Goal: Transaction & Acquisition: Purchase product/service

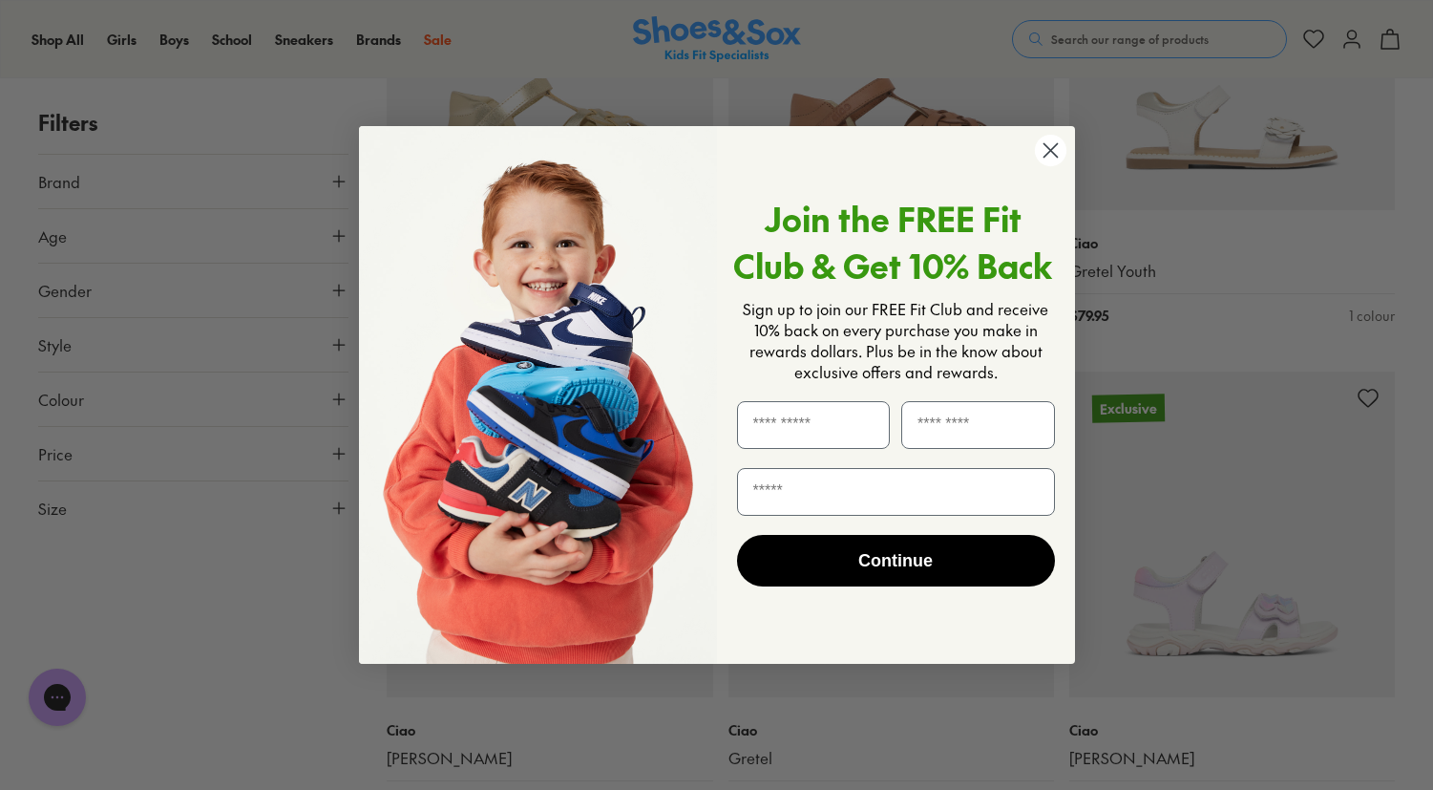
scroll to position [3469, 0]
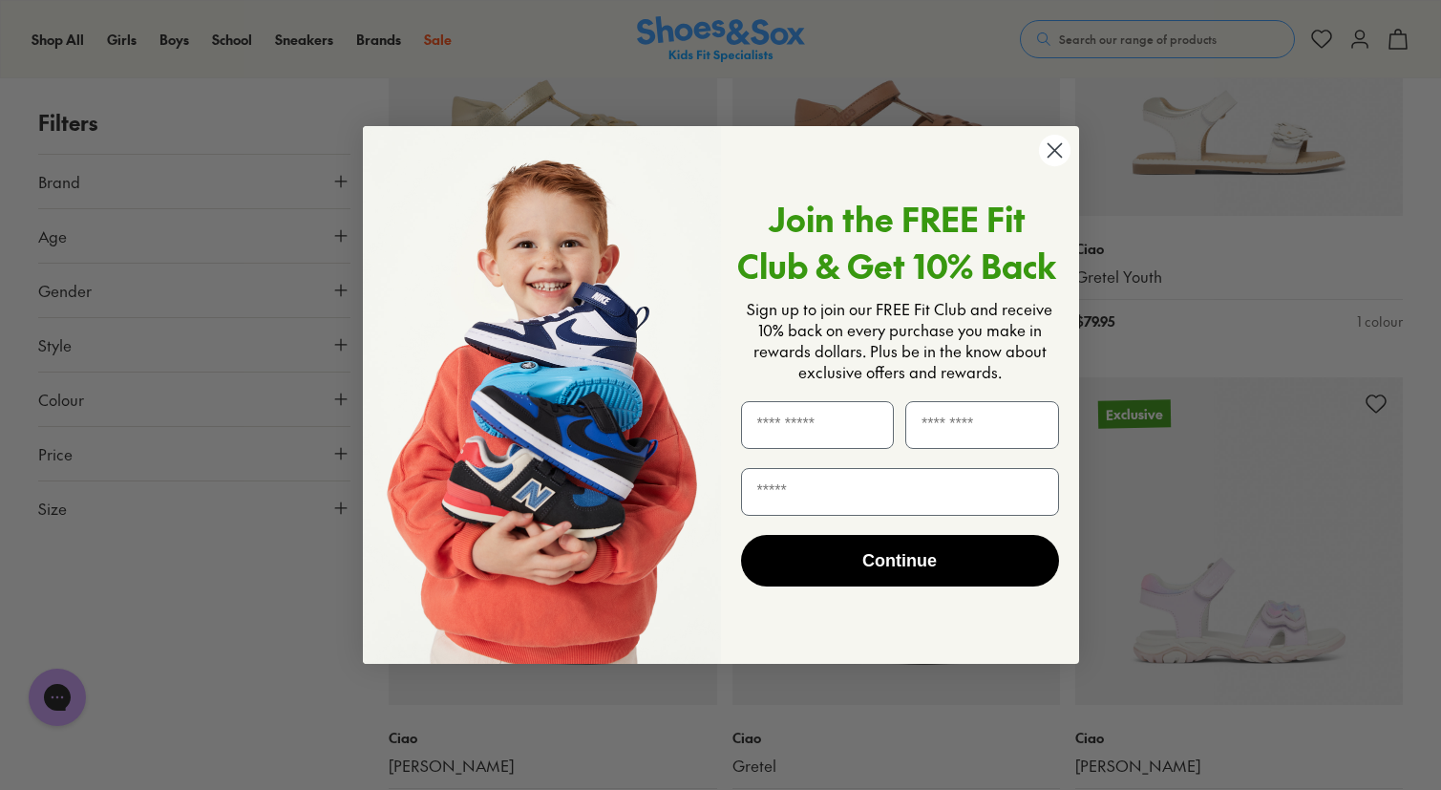
click at [1056, 146] on circle "Close dialog" at bounding box center [1054, 151] width 32 height 32
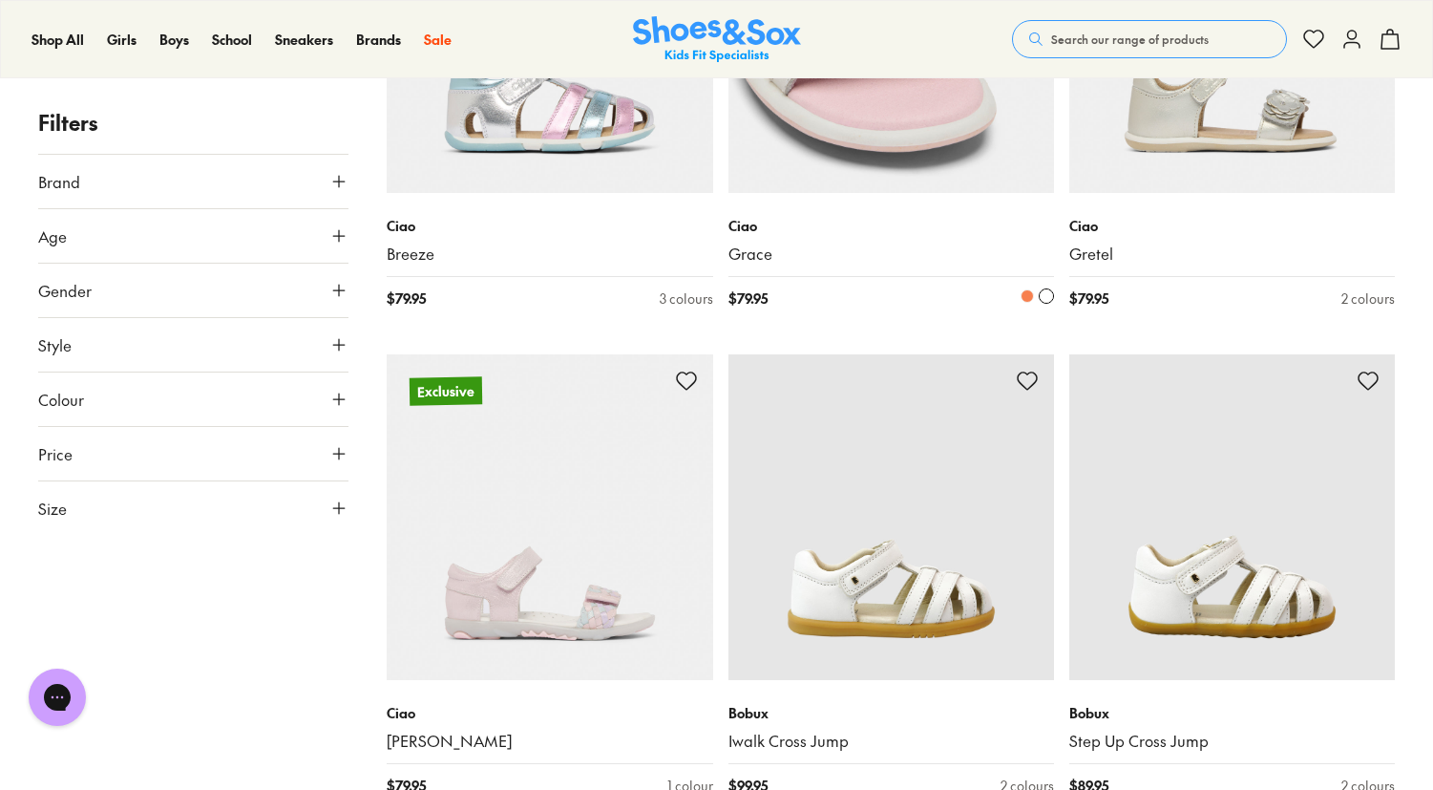
scroll to position [4473, 0]
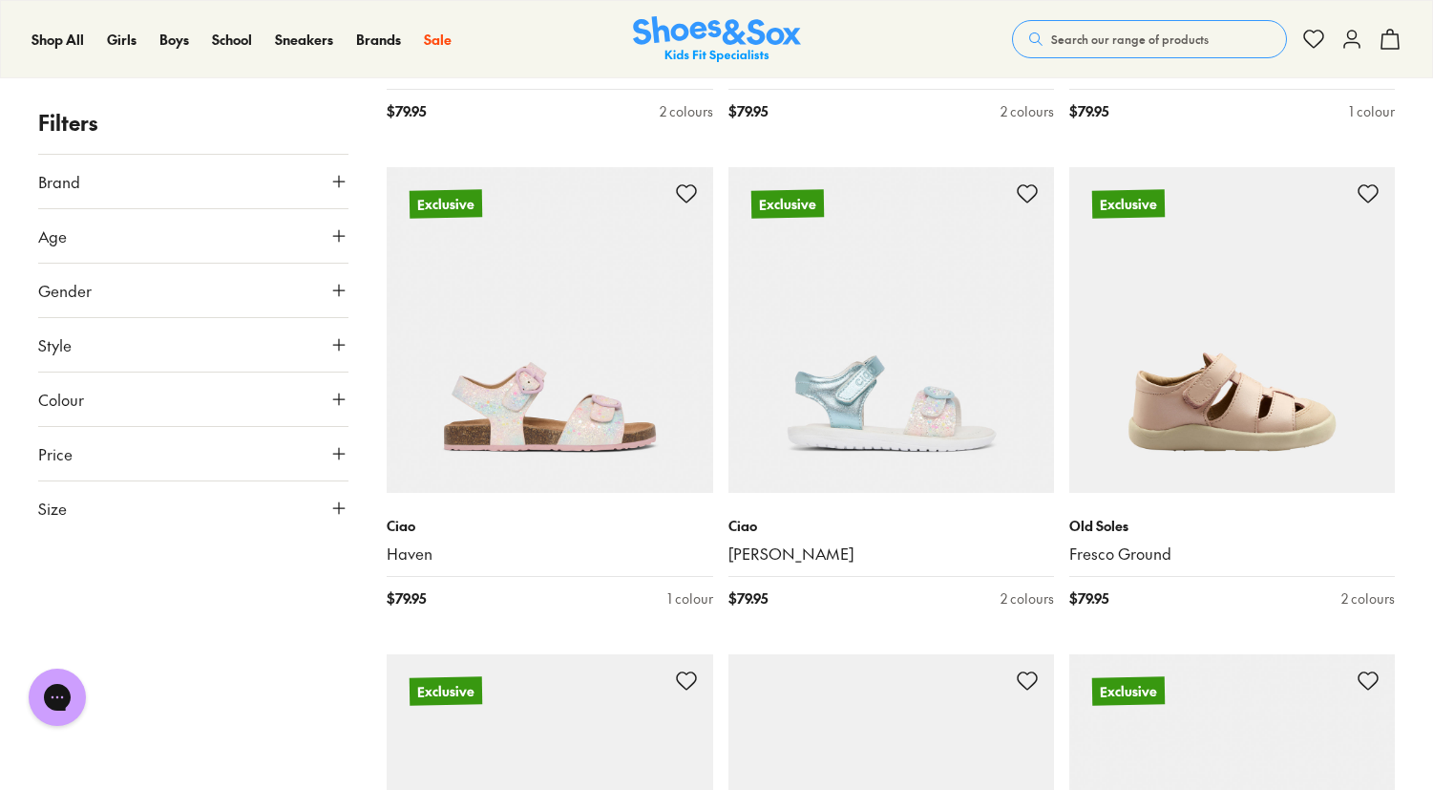
scroll to position [9346, 0]
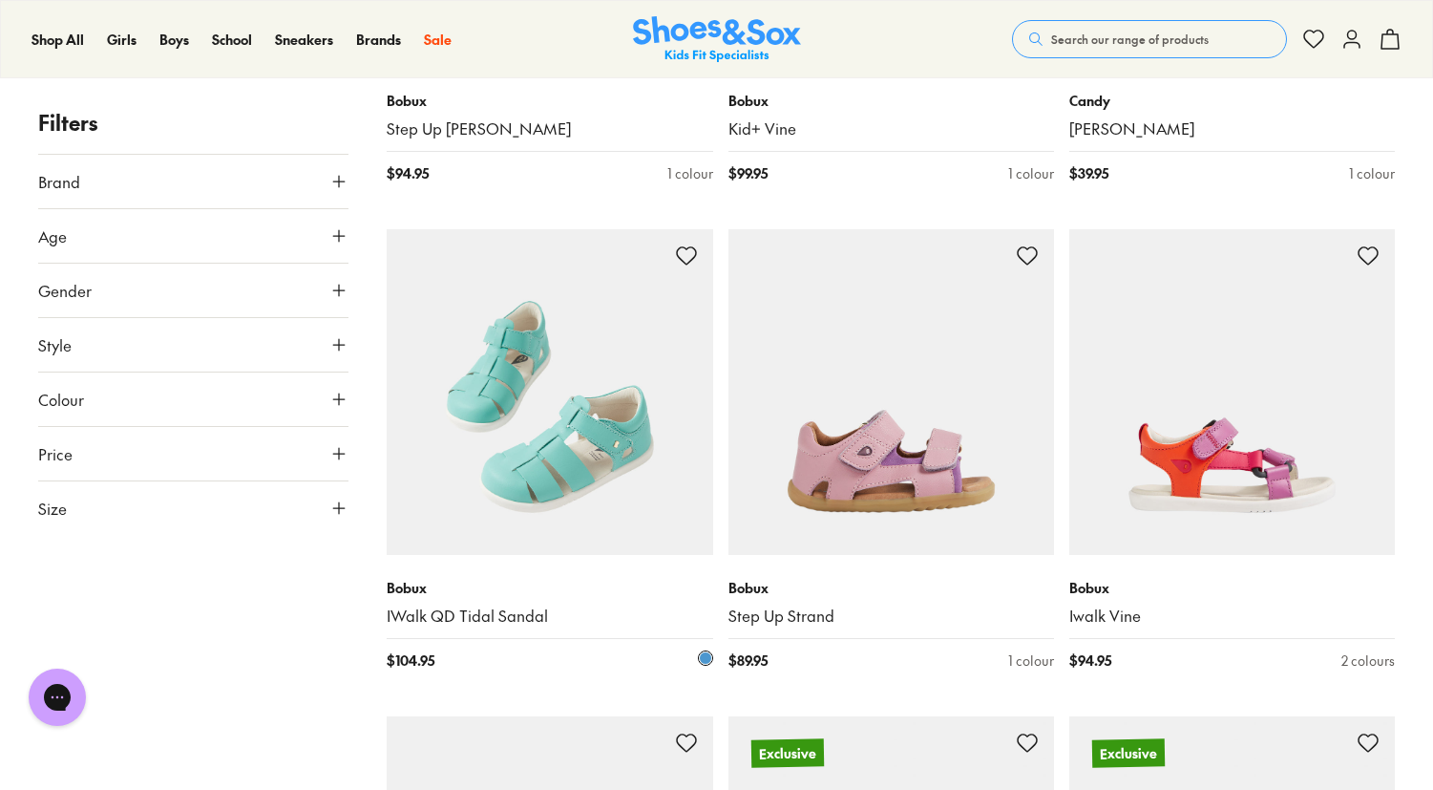
scroll to position [14321, 0]
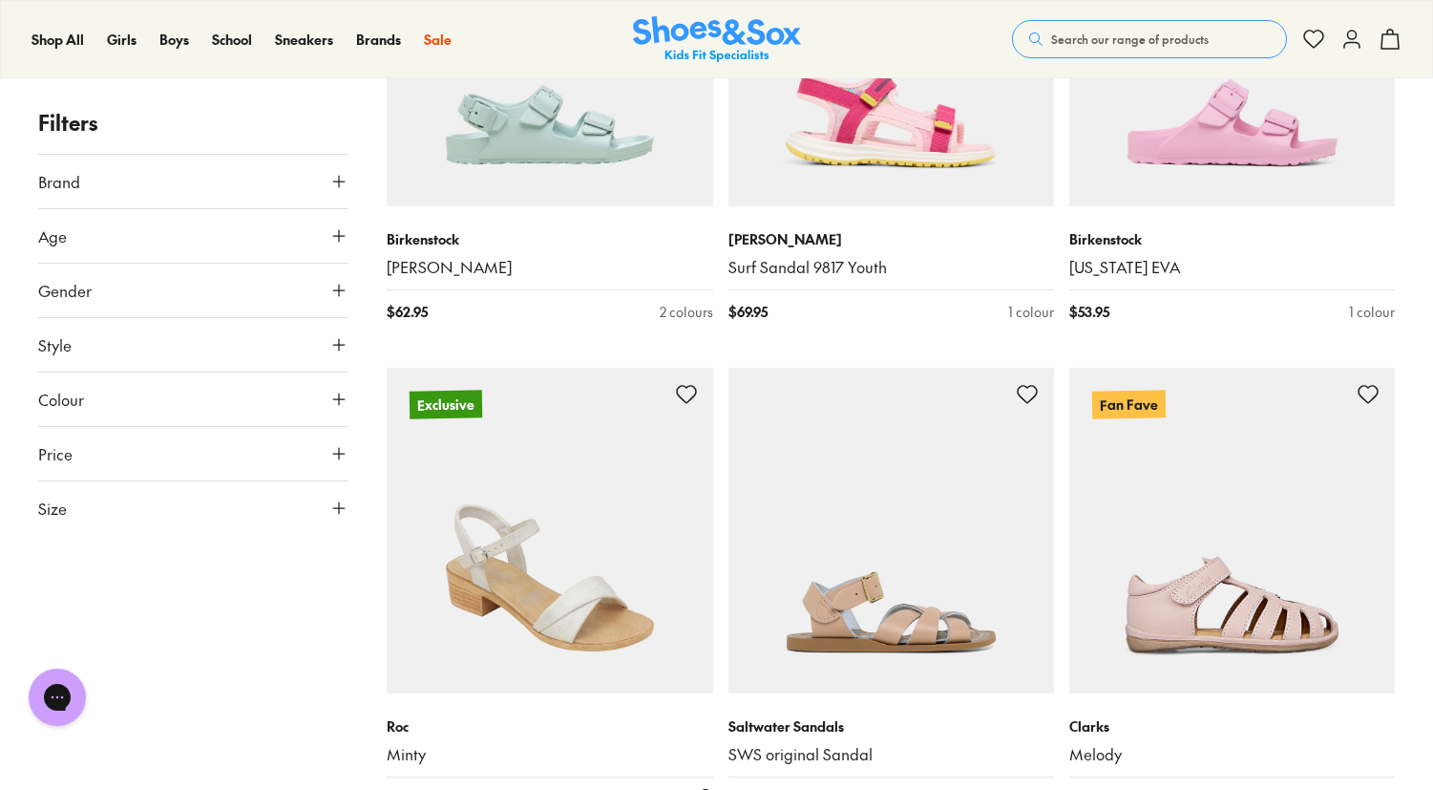
scroll to position [19544, 0]
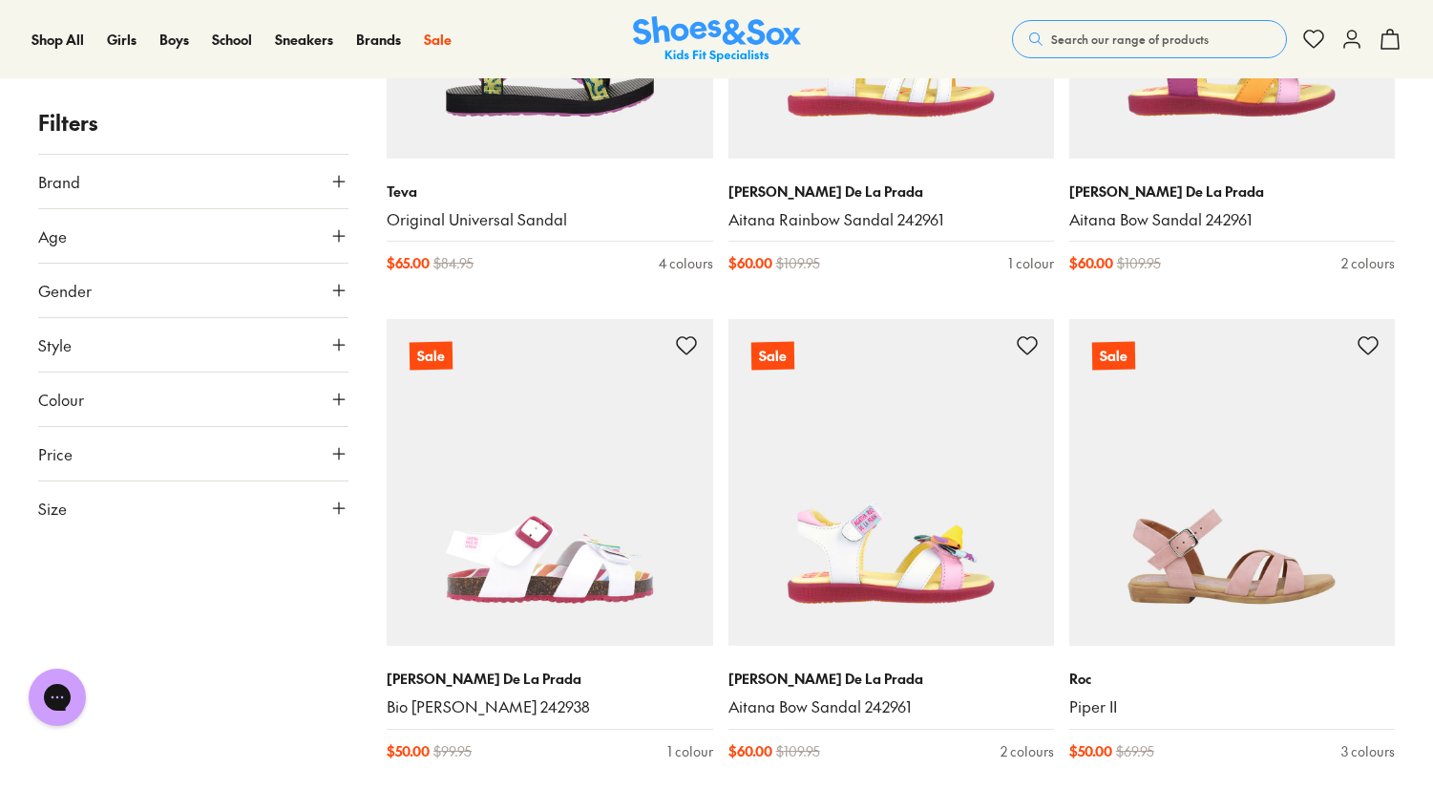
scroll to position [24958, 0]
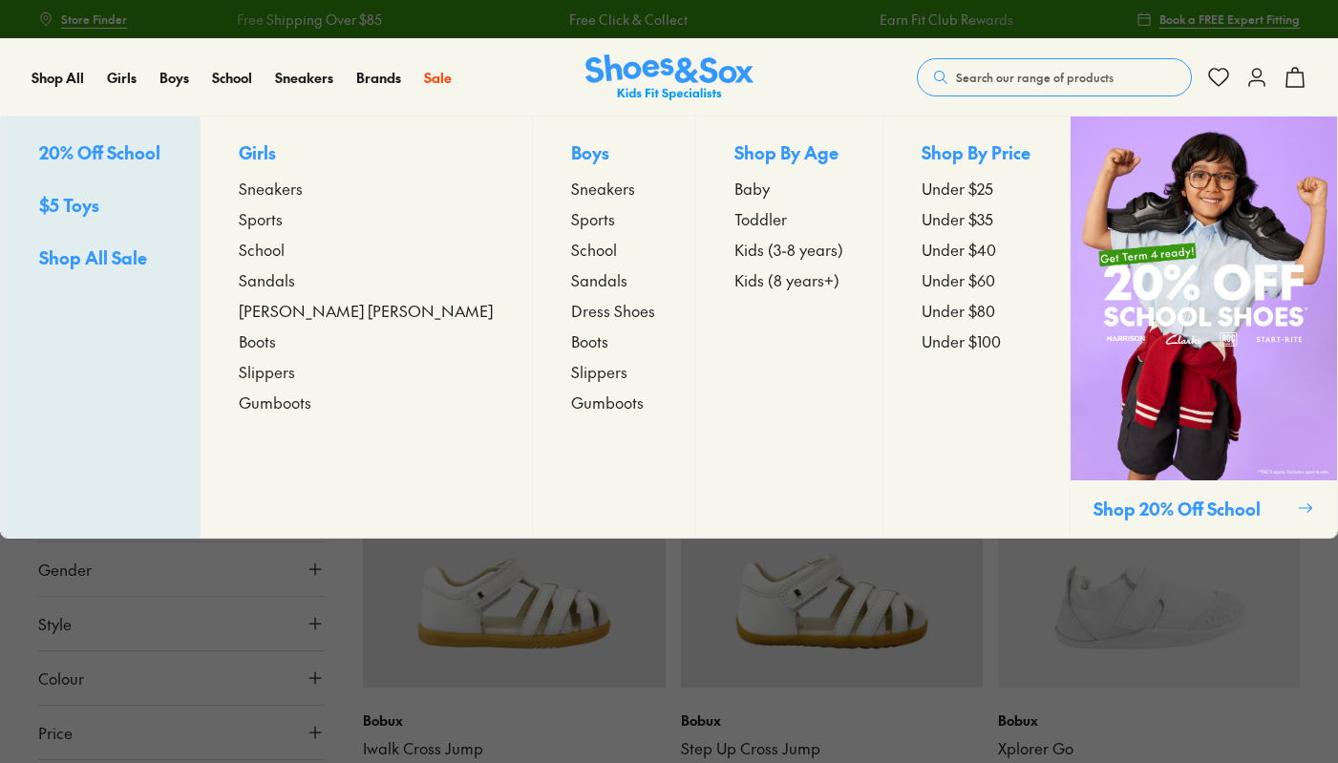
click at [295, 273] on span "Sandals" at bounding box center [267, 279] width 56 height 23
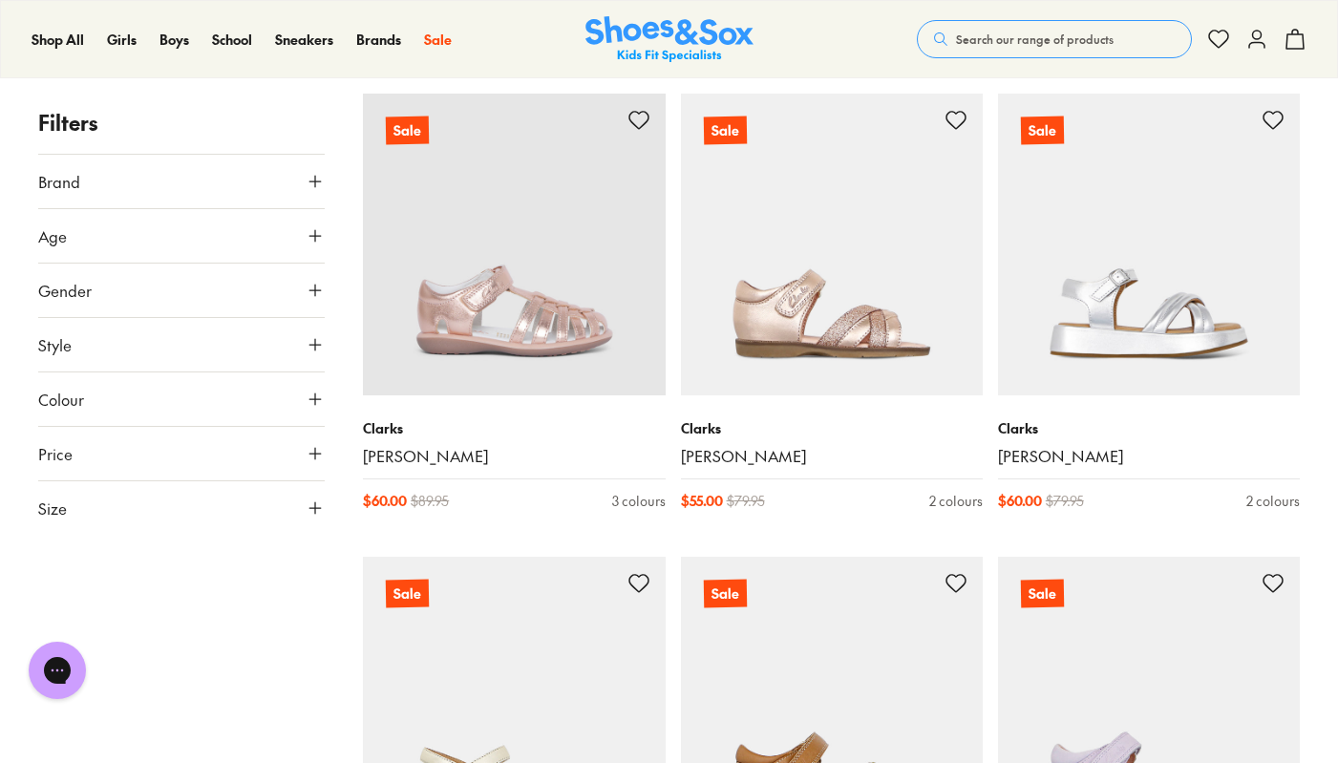
scroll to position [3865, 1]
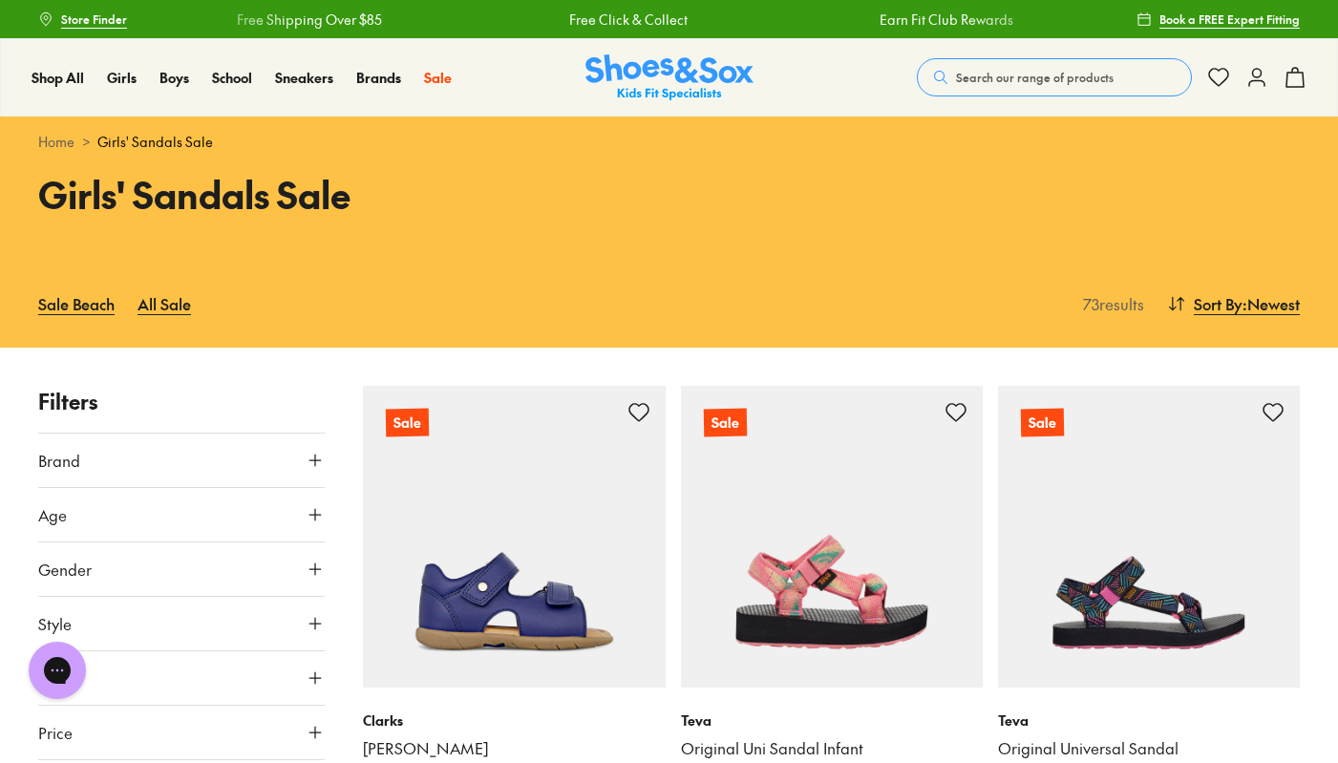
click at [1264, 82] on use at bounding box center [1256, 77] width 15 height 17
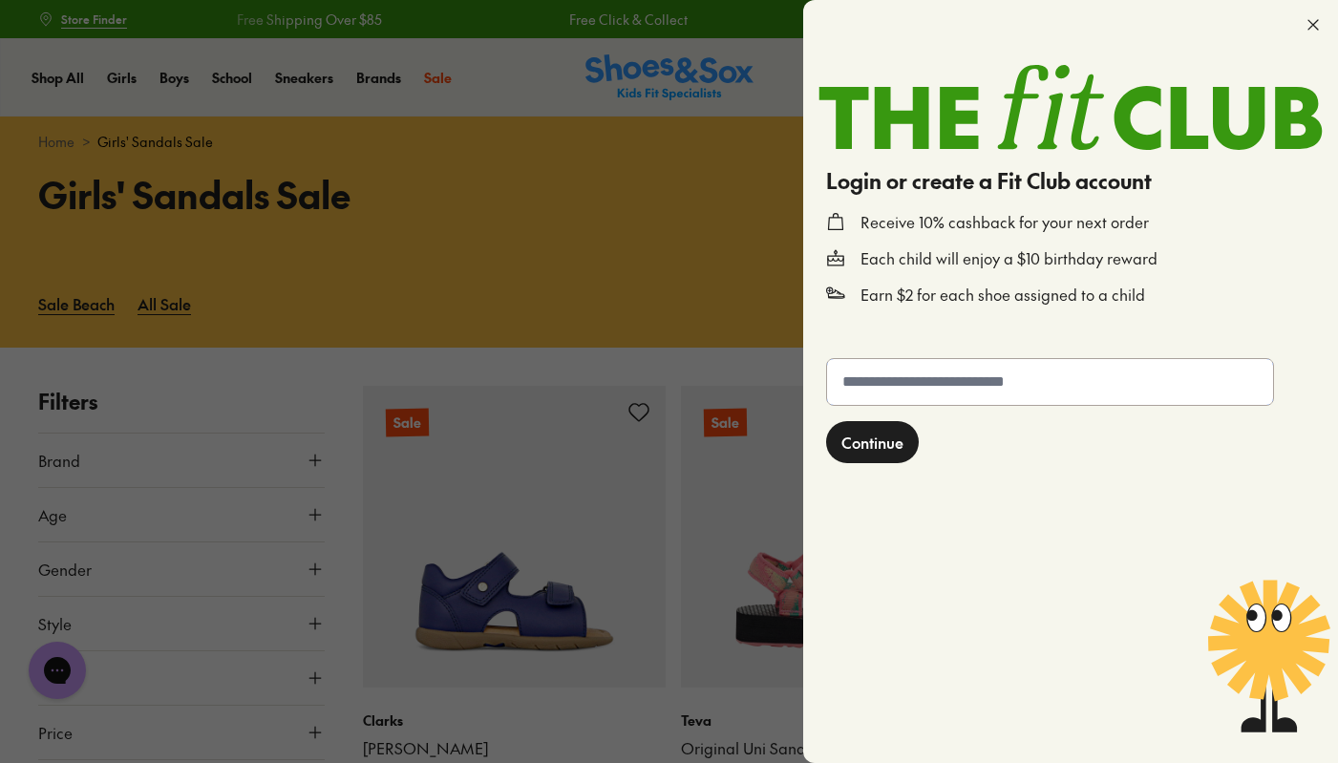
click at [1133, 385] on input "text" at bounding box center [1050, 382] width 446 height 46
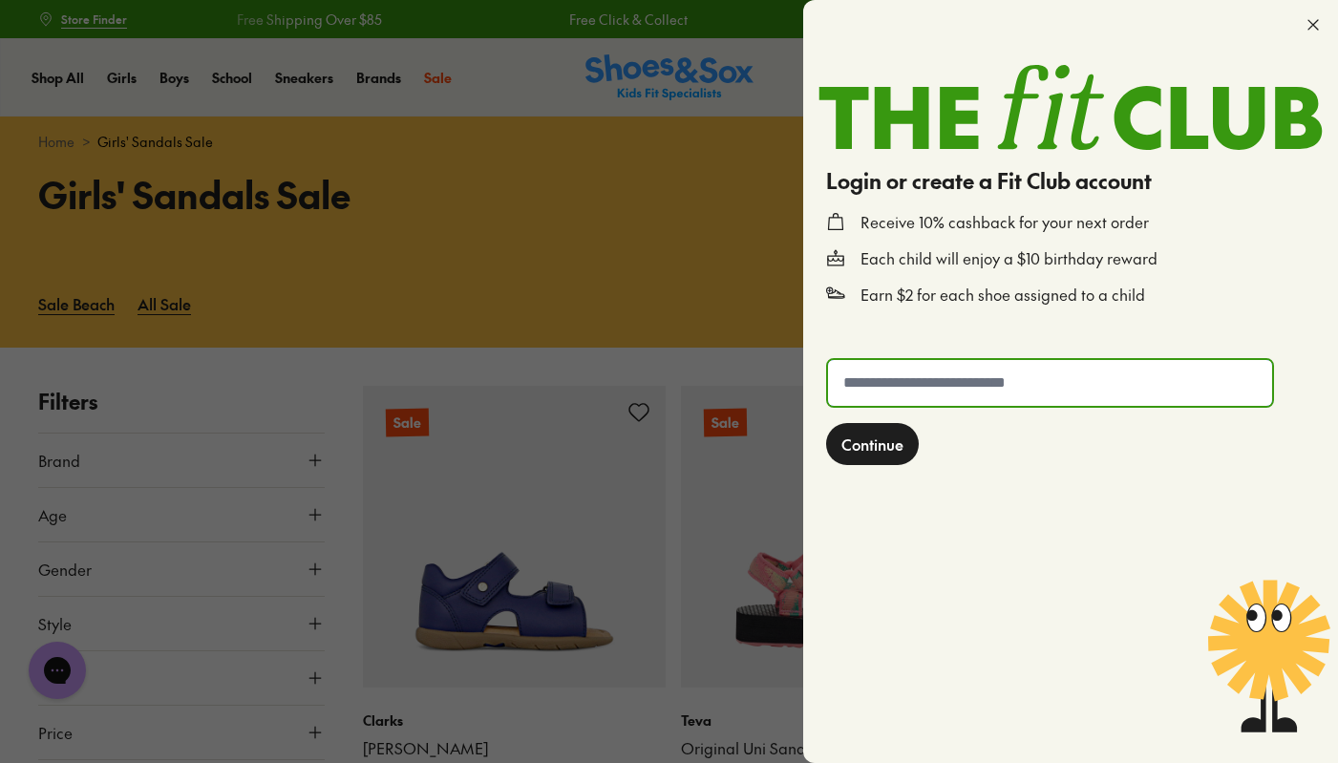
type input "**********"
click at [872, 451] on span "Continue" at bounding box center [872, 444] width 62 height 23
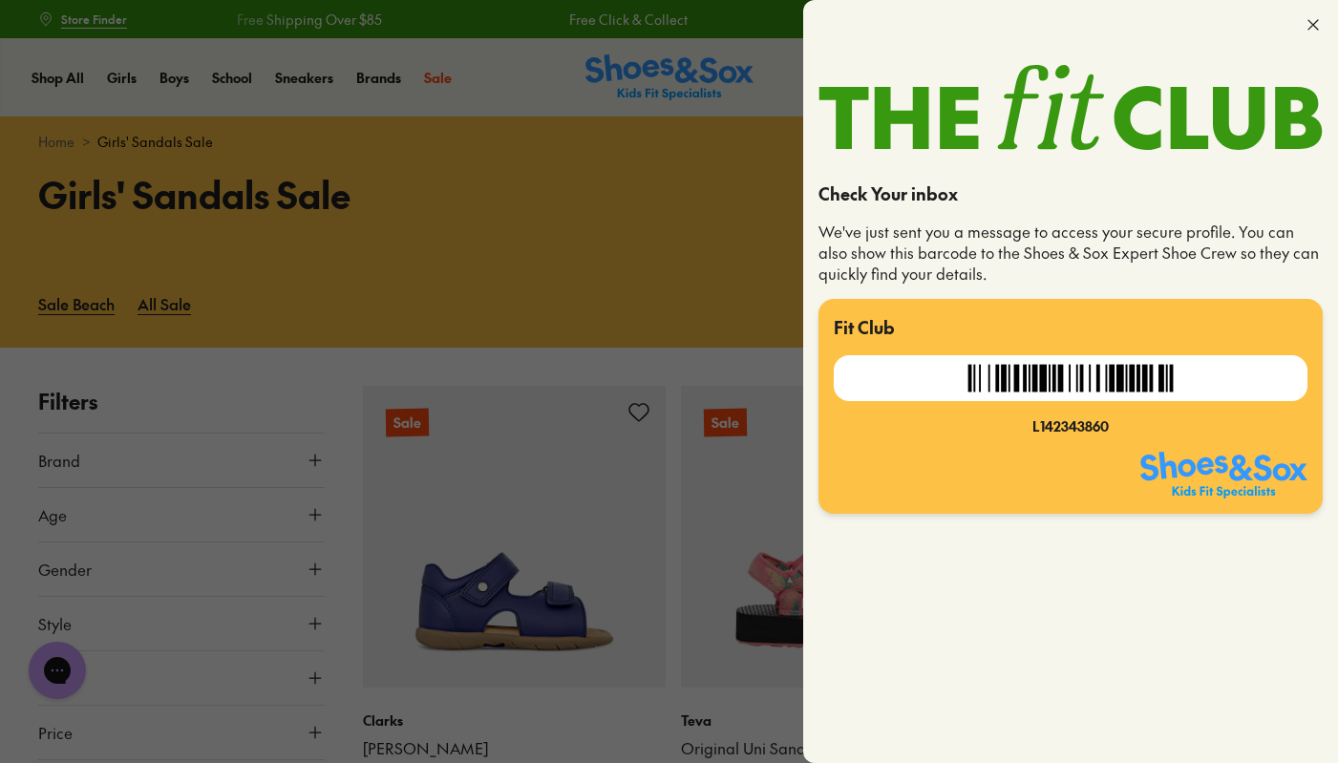
click at [1117, 567] on div "Check Your inbox We've just sent you a message to access your secure profile. Y…" at bounding box center [1070, 464] width 535 height 598
click at [1306, 28] on icon at bounding box center [1312, 24] width 19 height 19
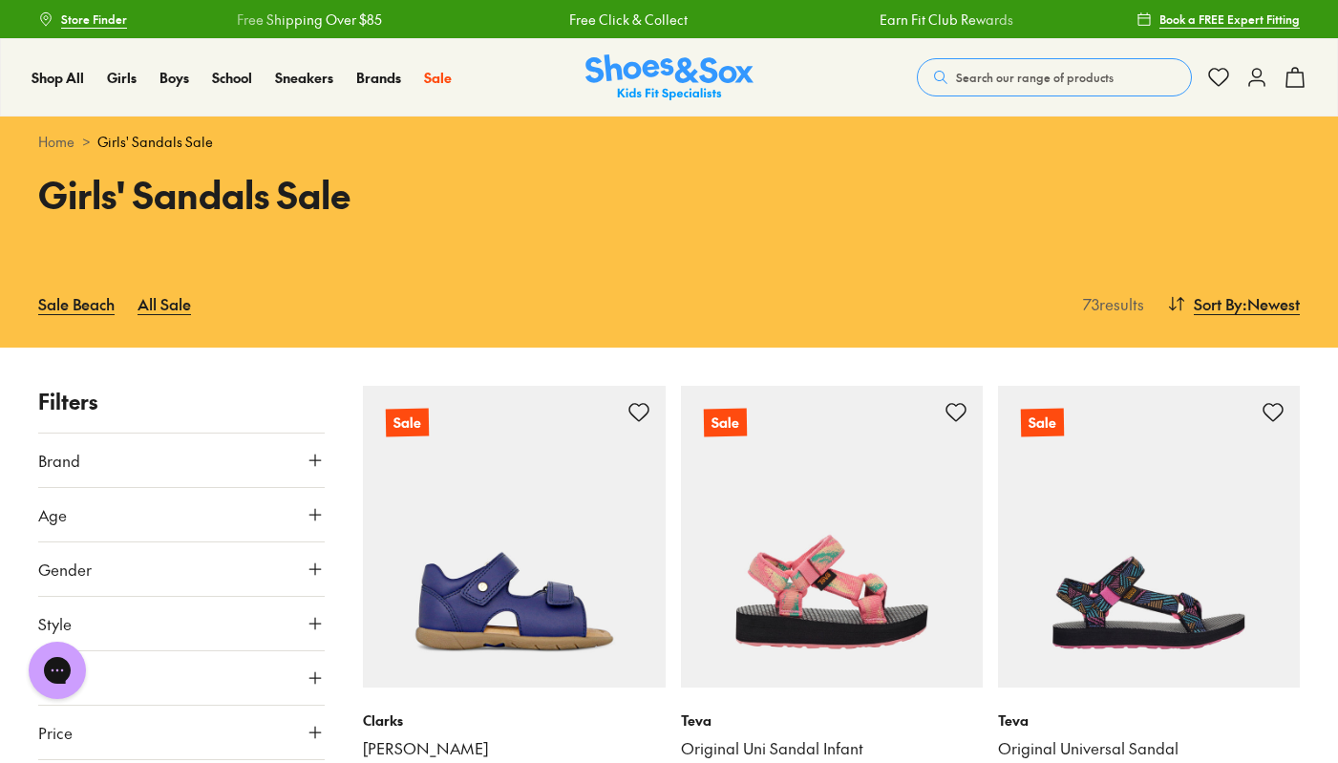
click at [1251, 83] on icon at bounding box center [1256, 77] width 23 height 23
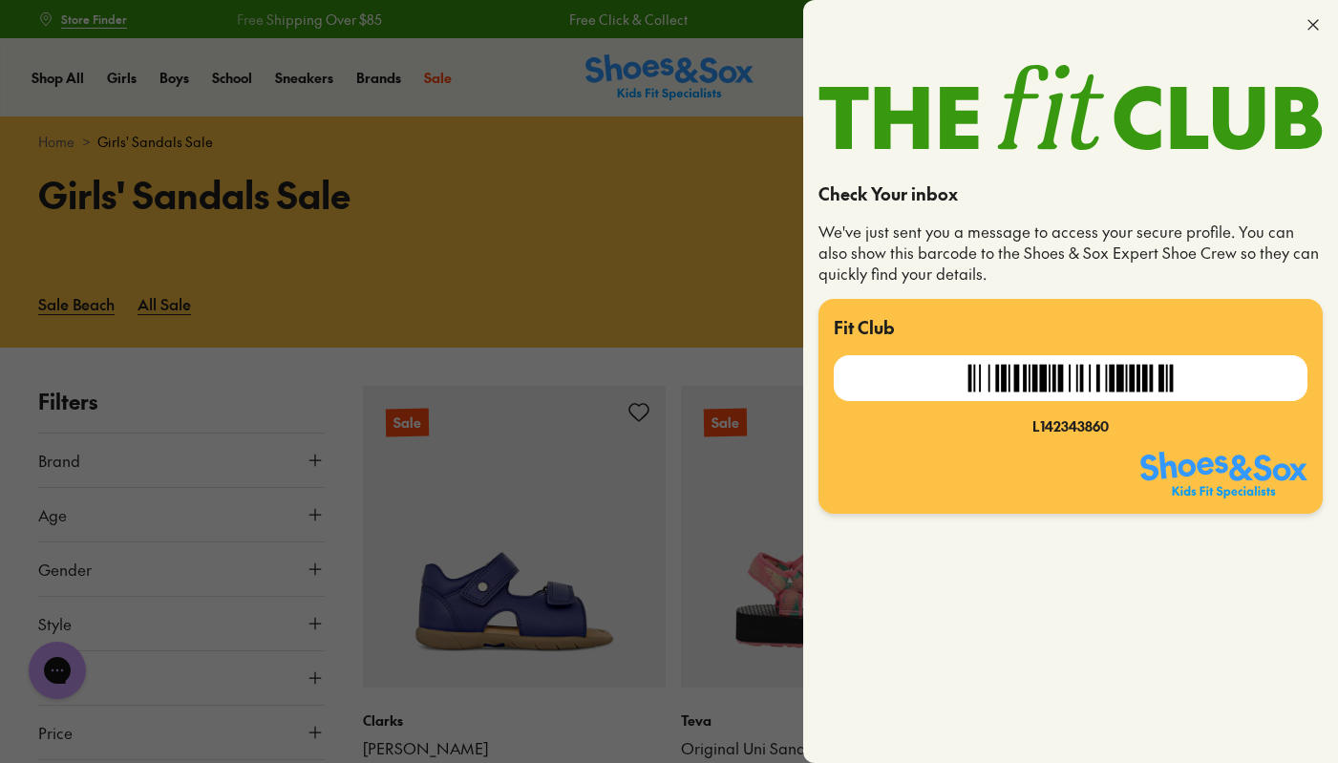
click at [1239, 256] on p "We've just sent you a message to access your secure profile. You can also show …" at bounding box center [1070, 253] width 504 height 63
click at [634, 226] on div at bounding box center [669, 381] width 1338 height 763
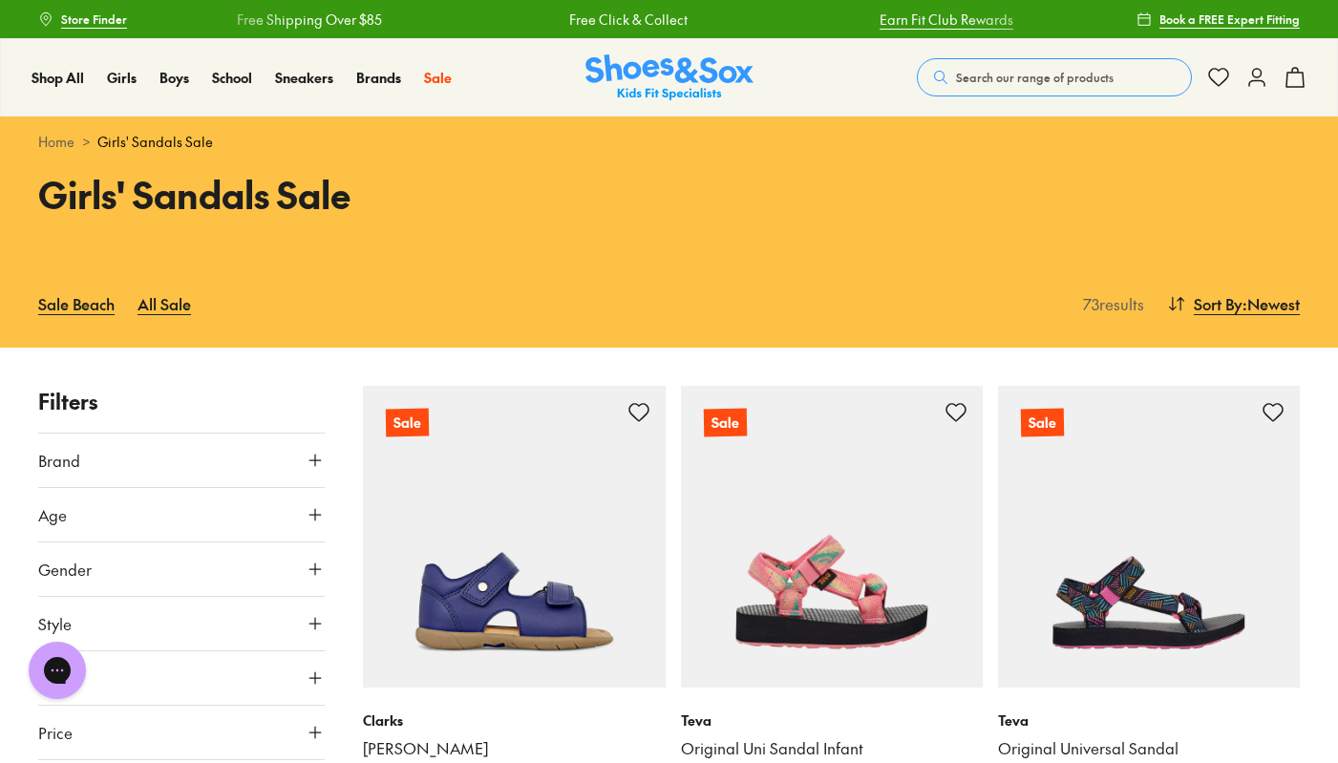
click at [879, 23] on link "Earn Fit Club Rewards" at bounding box center [946, 20] width 134 height 20
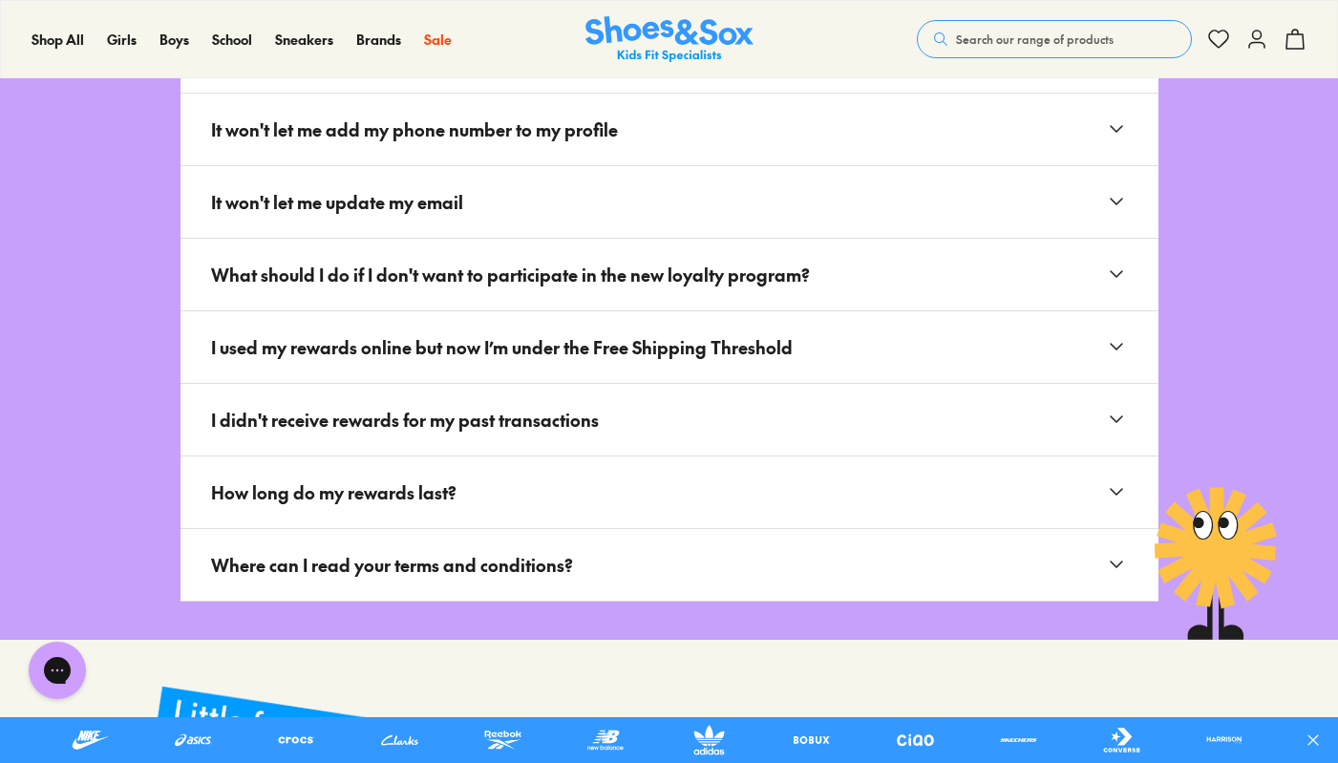
scroll to position [2880, 0]
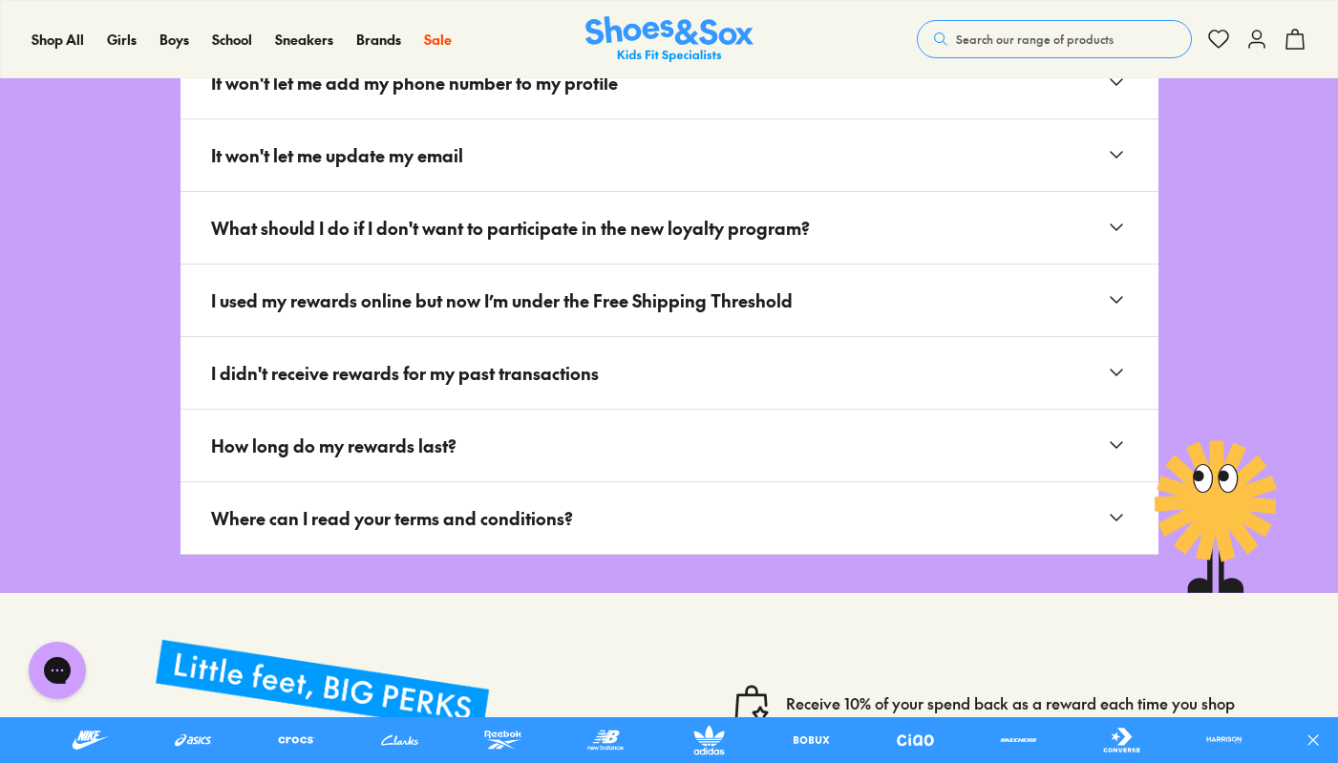
click at [459, 430] on span "How long do my rewards last?" at bounding box center [341, 445] width 261 height 41
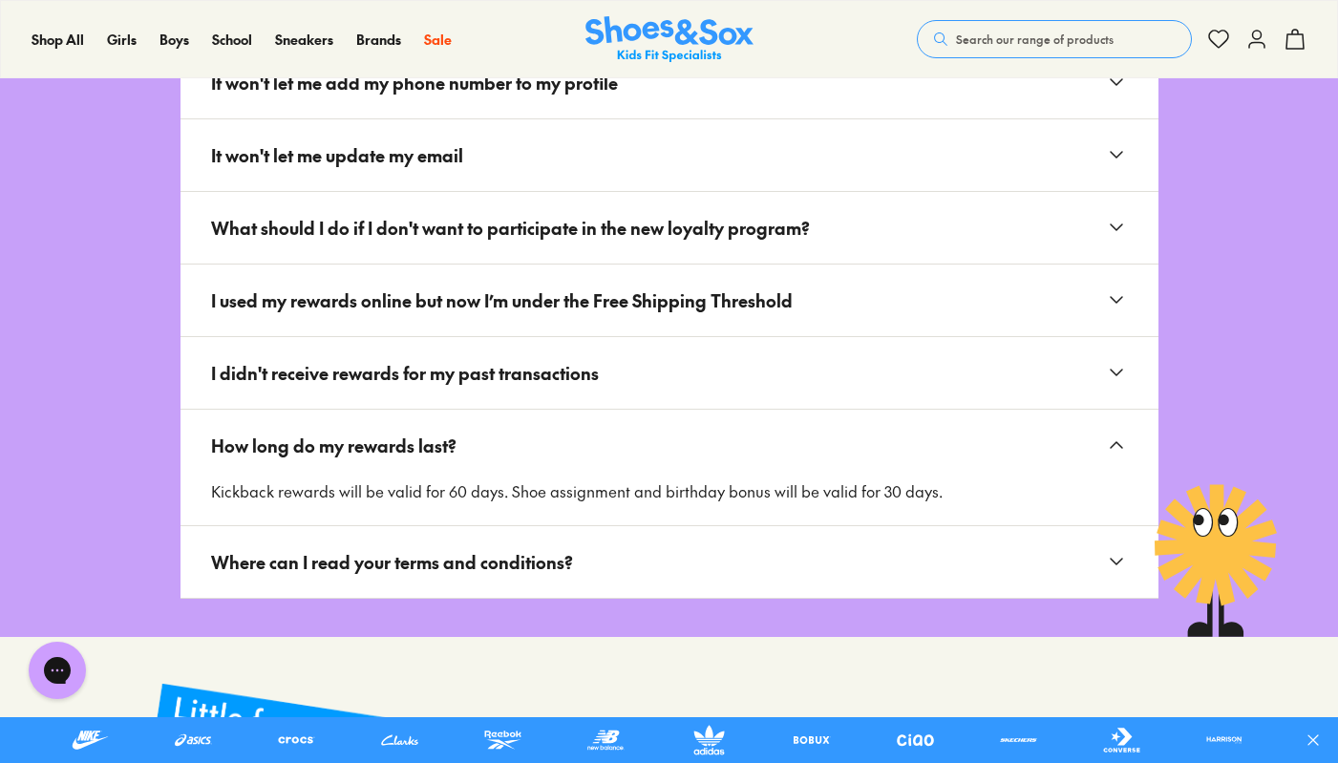
click at [459, 430] on span "How long do my rewards last?" at bounding box center [341, 445] width 261 height 41
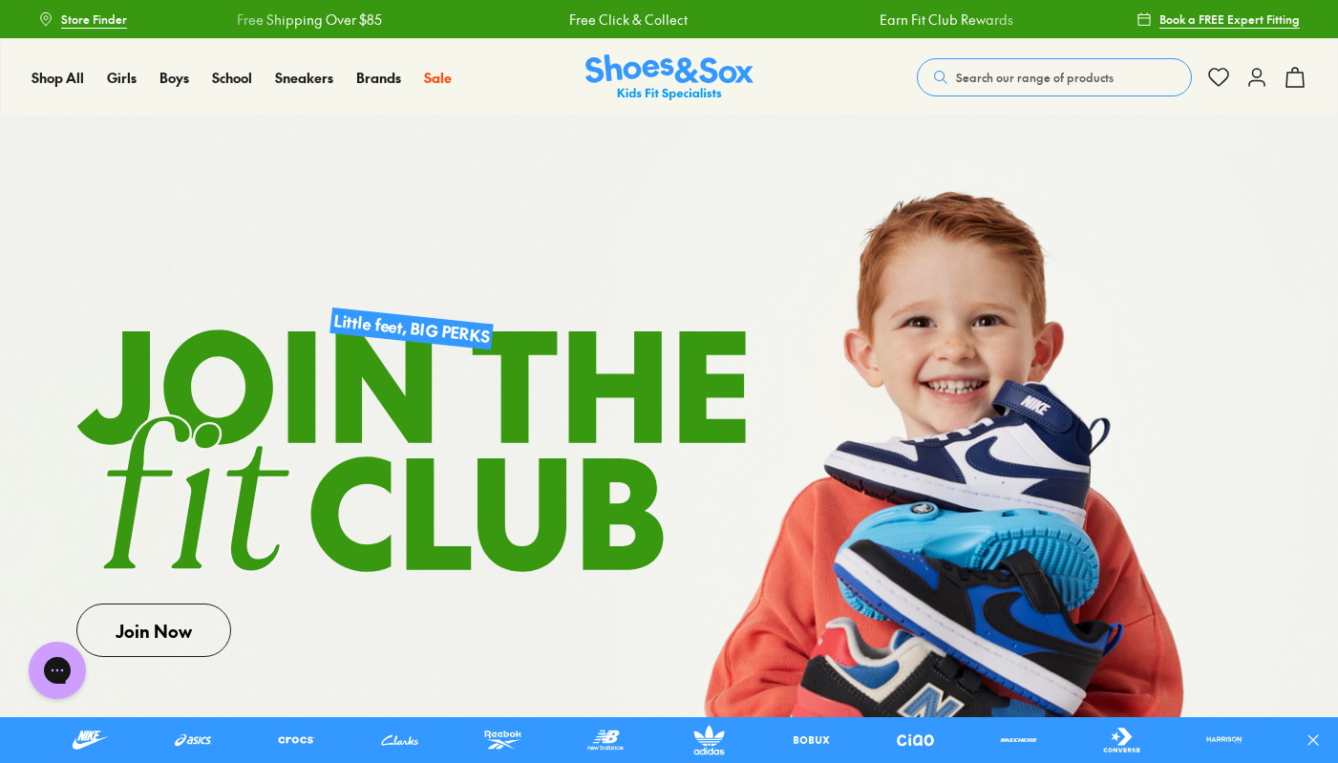
scroll to position [0, 0]
click at [1078, 70] on span "Search our range of products" at bounding box center [1035, 77] width 158 height 17
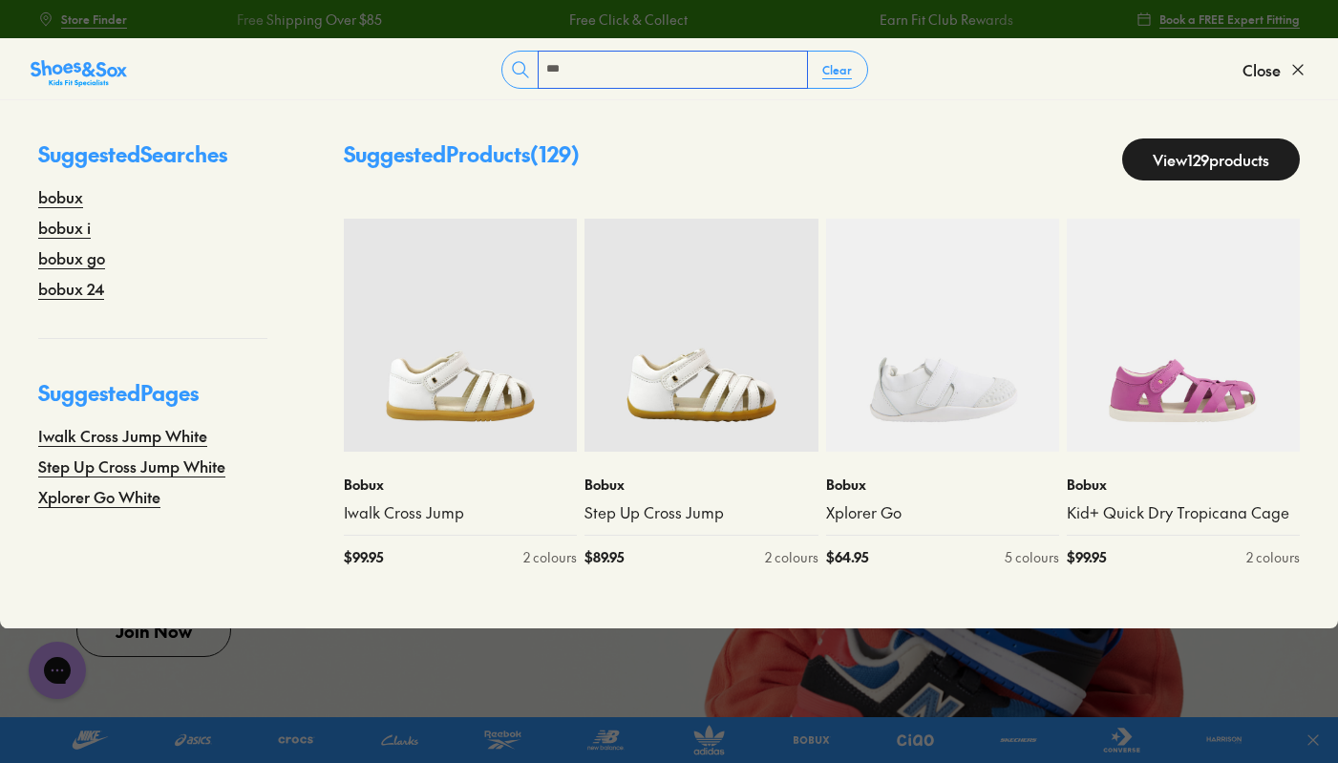
drag, startPoint x: 1078, startPoint y: 70, endPoint x: 655, endPoint y: 66, distance: 423.0
click at [655, 66] on input "***" at bounding box center [673, 70] width 268 height 36
type input "***"
click at [1281, 68] on button "Close" at bounding box center [1274, 70] width 65 height 42
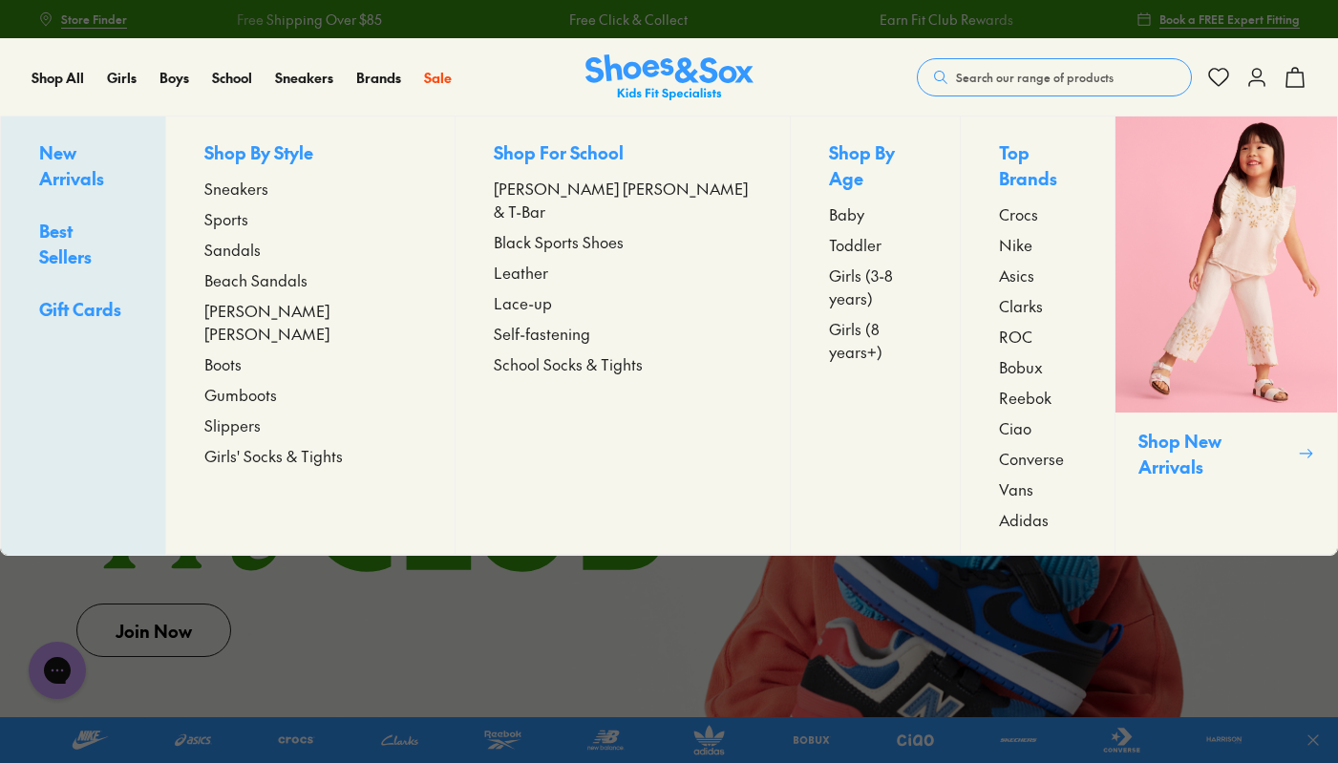
click at [261, 247] on span "Sandals" at bounding box center [232, 249] width 56 height 23
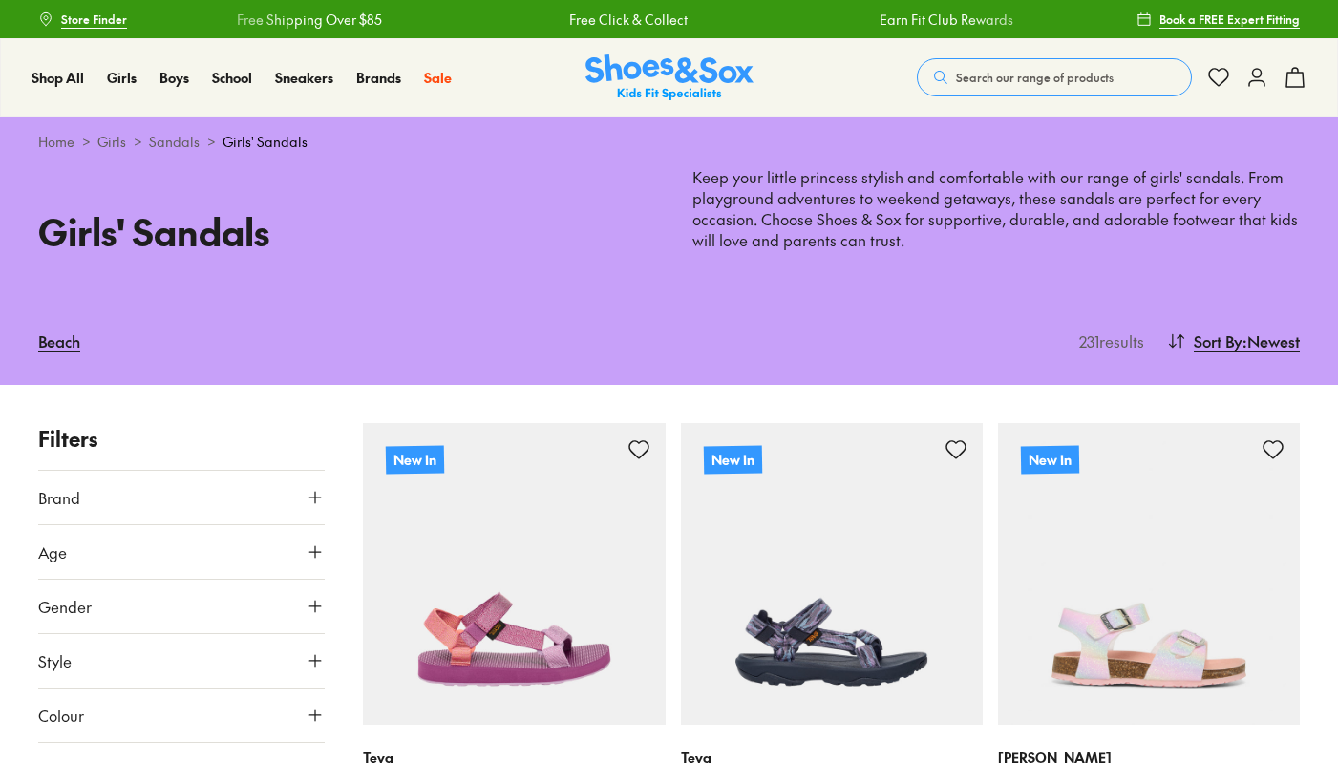
click at [121, 507] on button "Brand" at bounding box center [181, 497] width 286 height 53
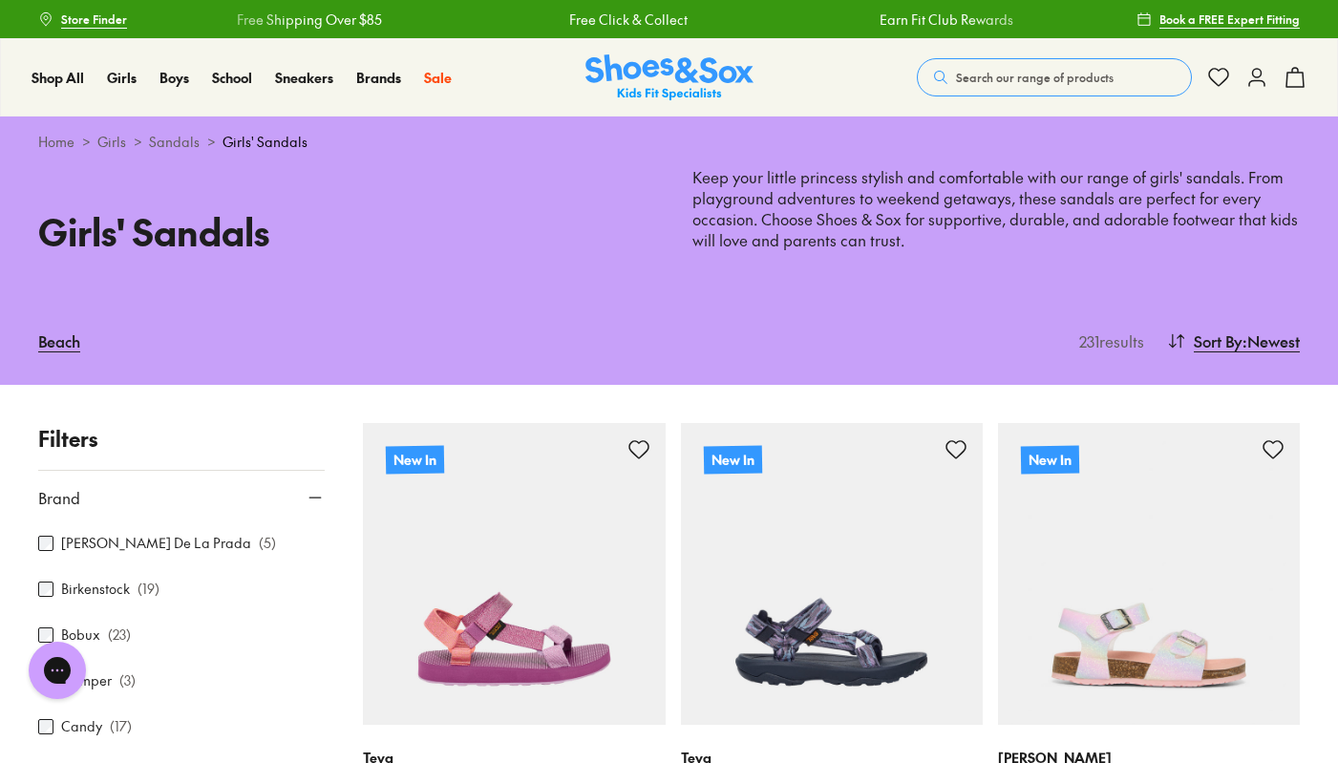
scroll to position [10, 0]
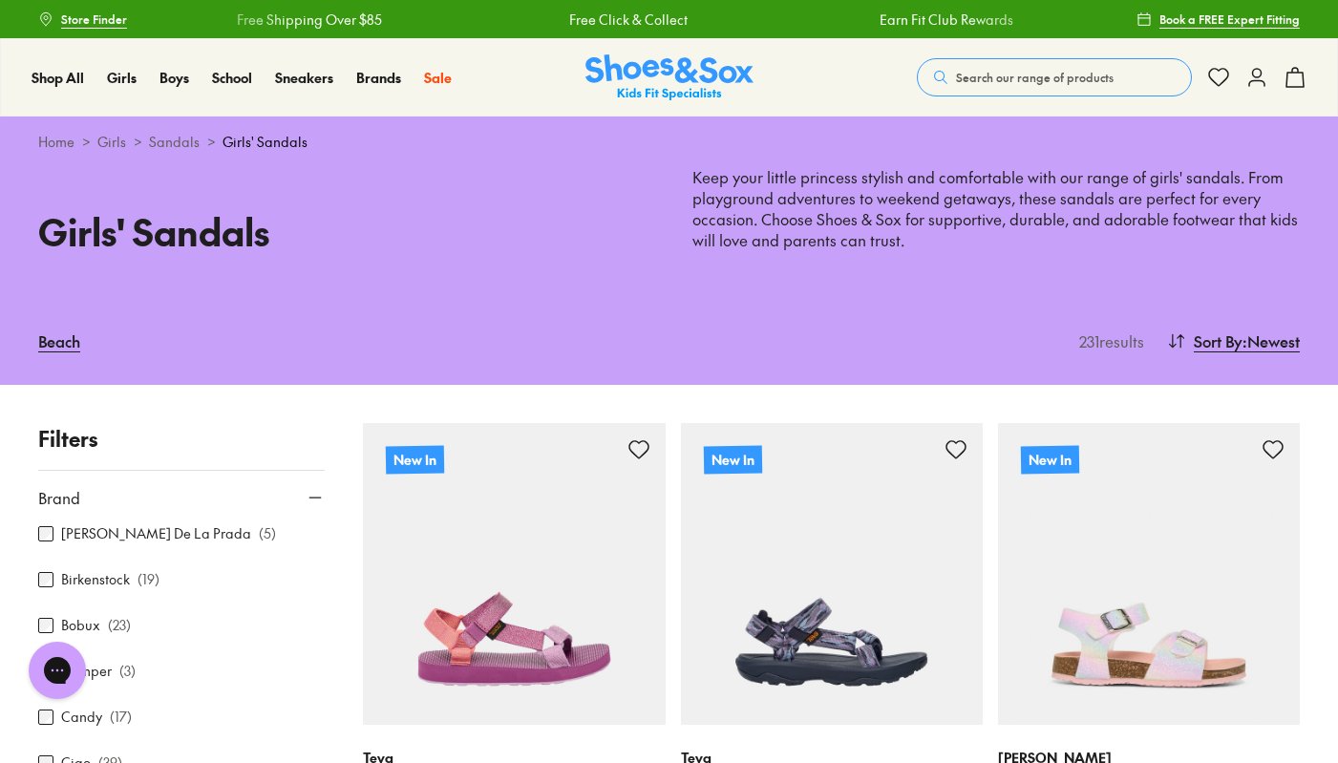
click at [108, 621] on p "( 23 )" at bounding box center [119, 625] width 23 height 20
click at [53, 621] on div "Bobux ( 23 )" at bounding box center [181, 625] width 286 height 23
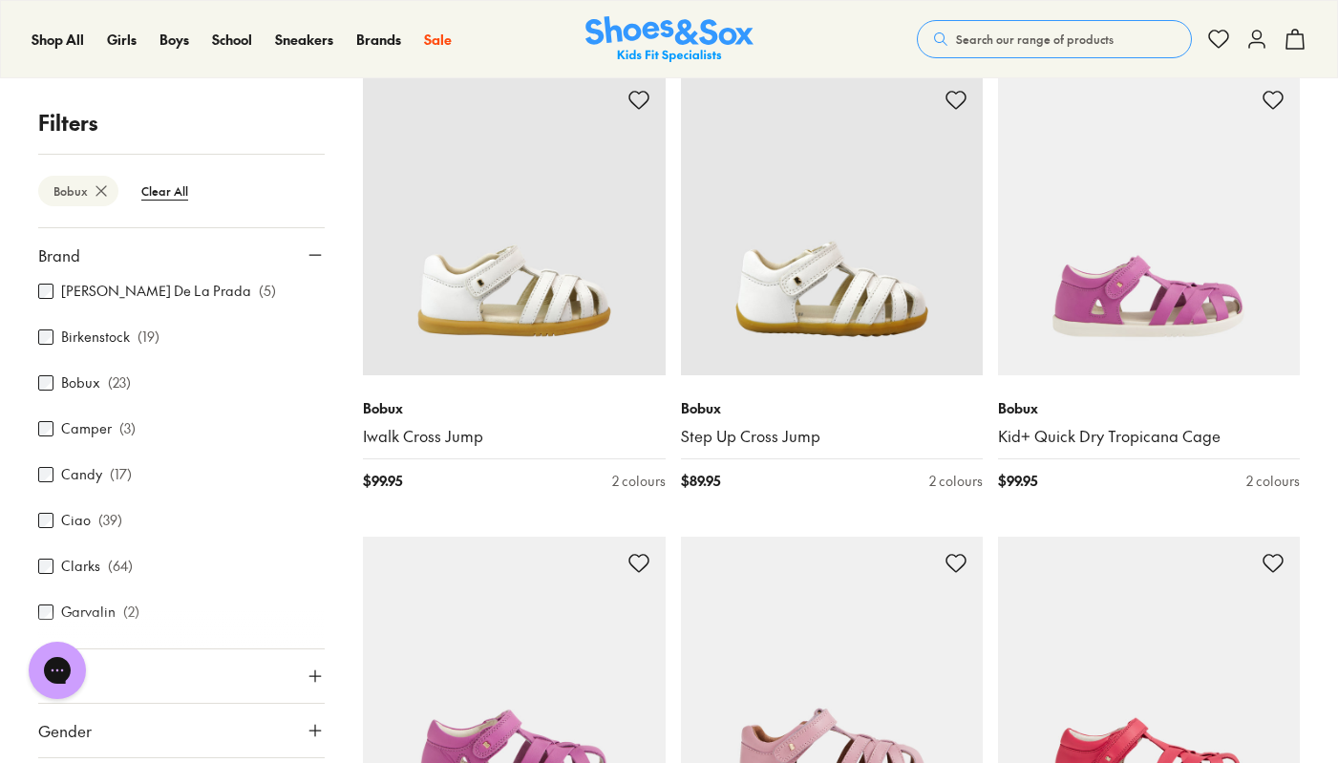
scroll to position [319, 0]
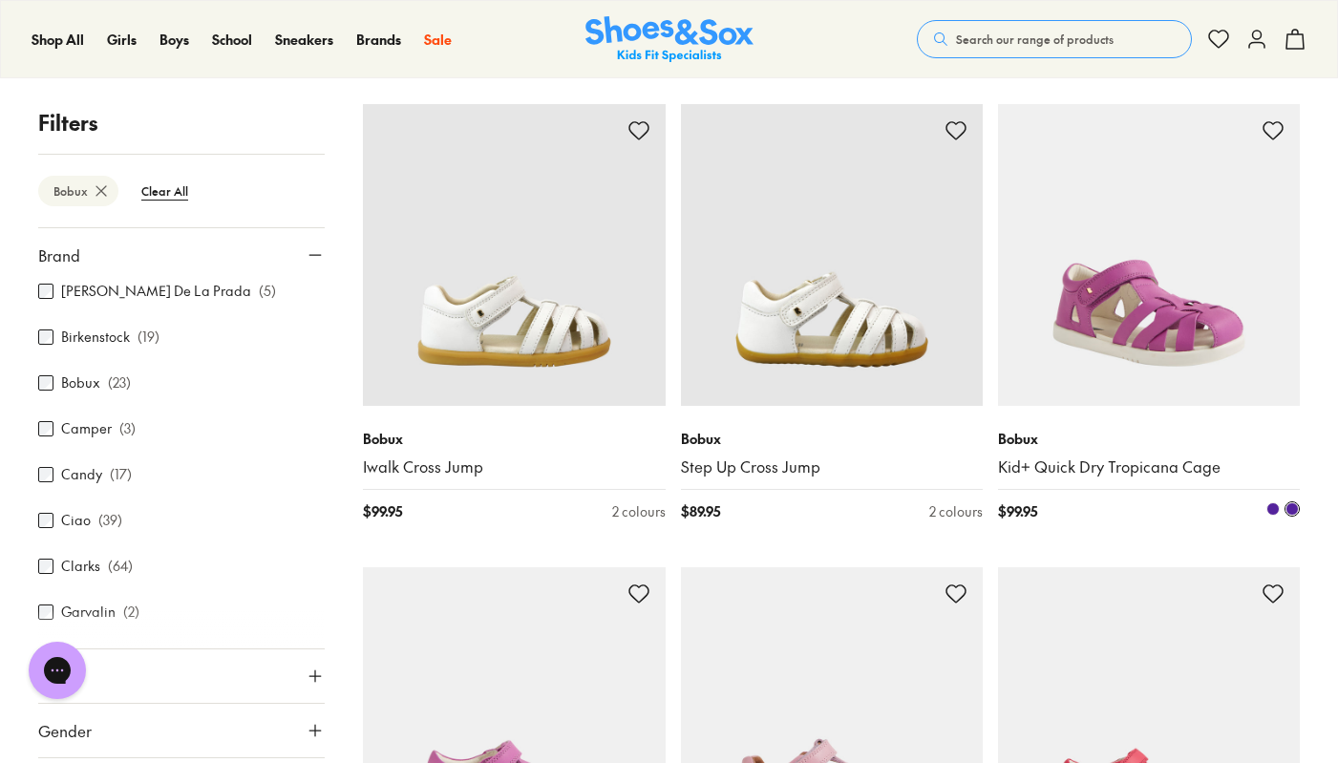
click at [1200, 298] on img at bounding box center [1149, 255] width 302 height 302
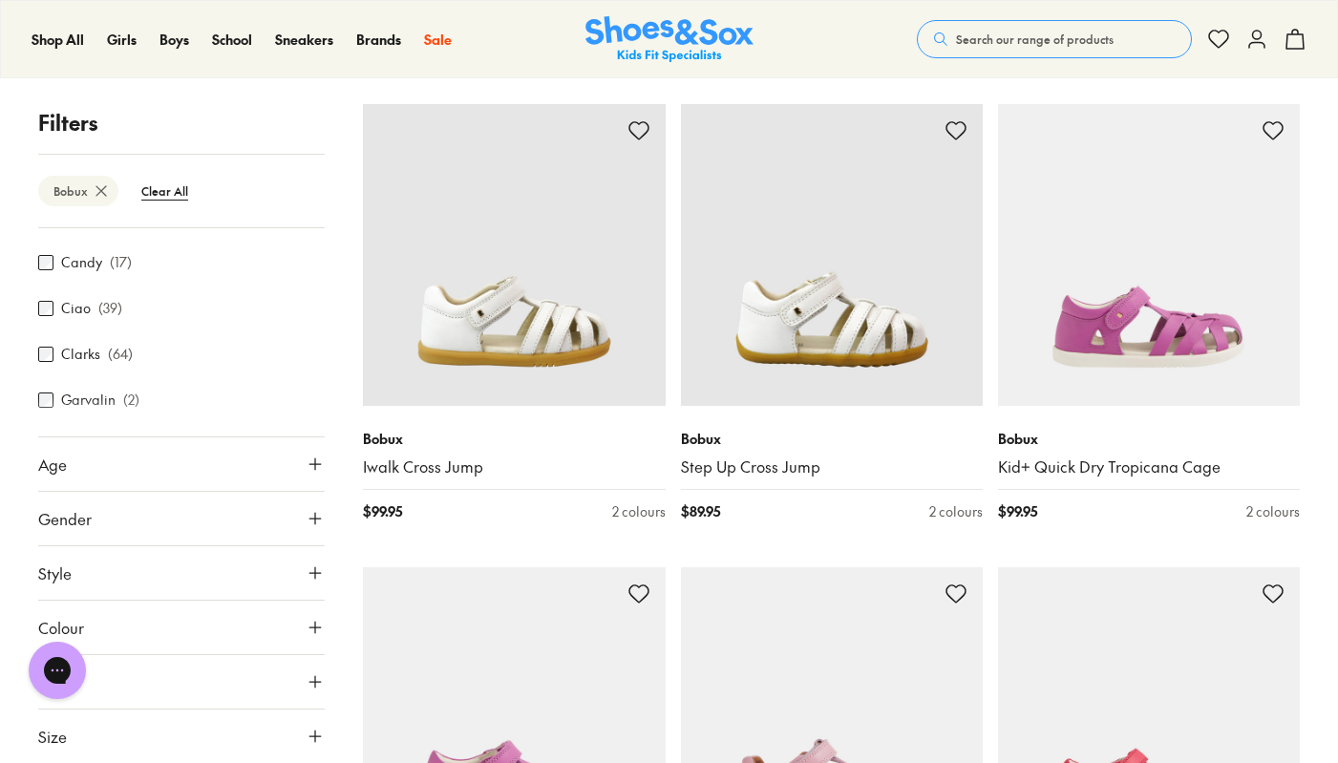
scroll to position [212, 0]
click at [76, 580] on button "Style" at bounding box center [181, 572] width 286 height 53
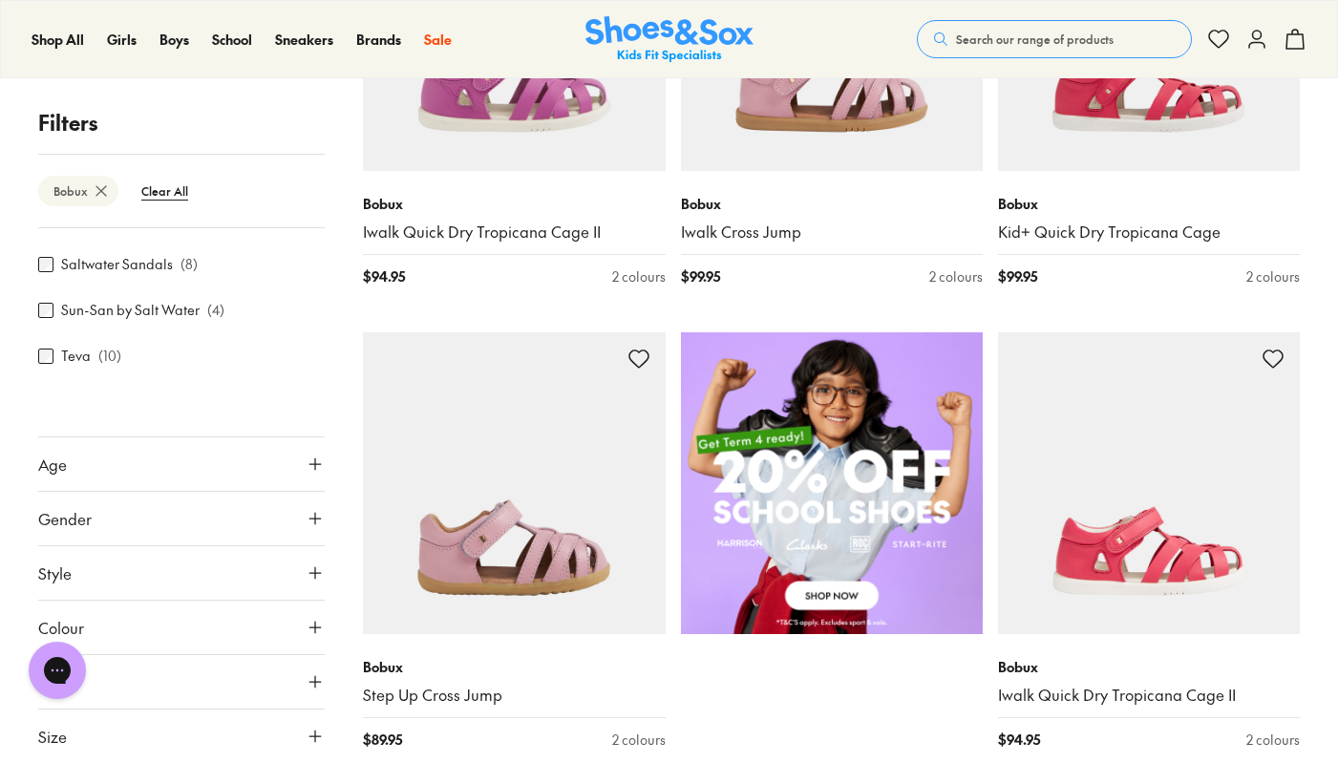
scroll to position [1097, 0]
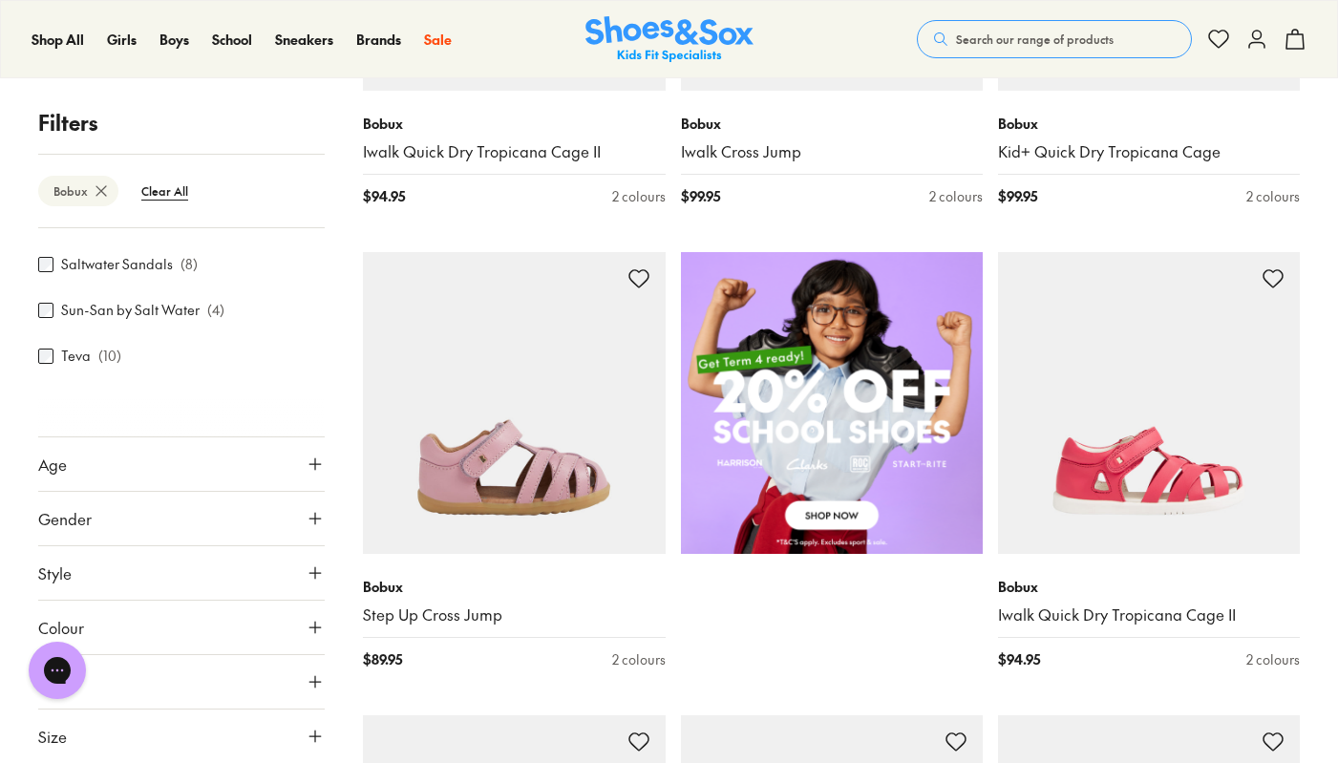
click at [195, 735] on button "Size" at bounding box center [181, 735] width 286 height 53
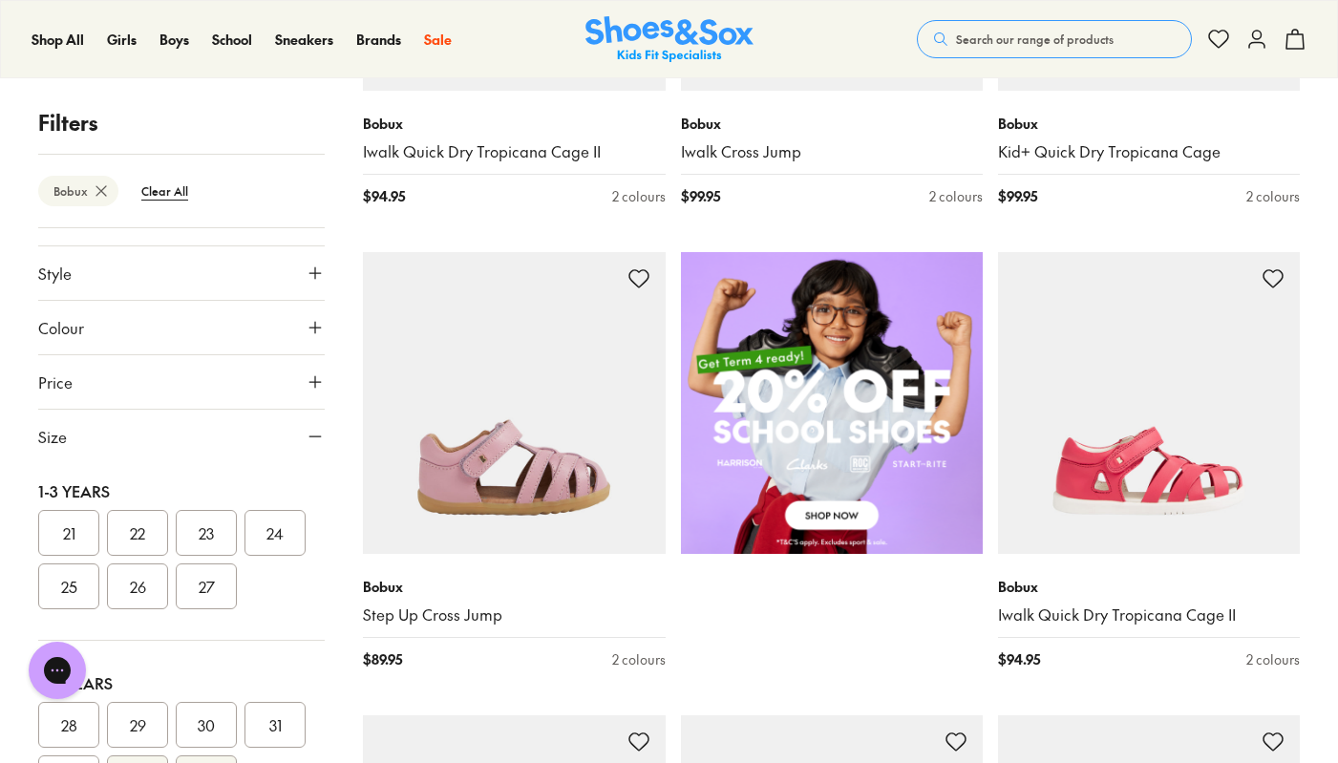
scroll to position [213, 0]
click at [145, 524] on button "22" at bounding box center [137, 523] width 61 height 46
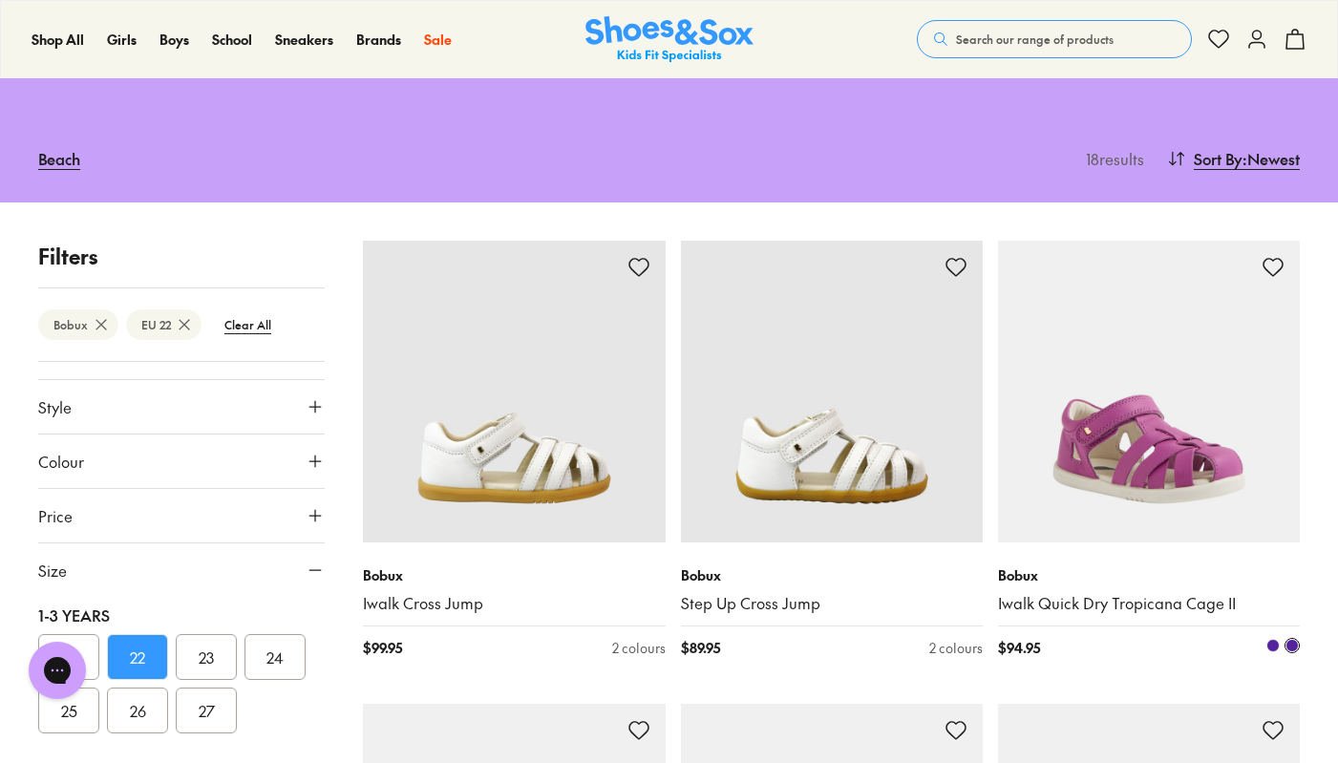
scroll to position [148, 0]
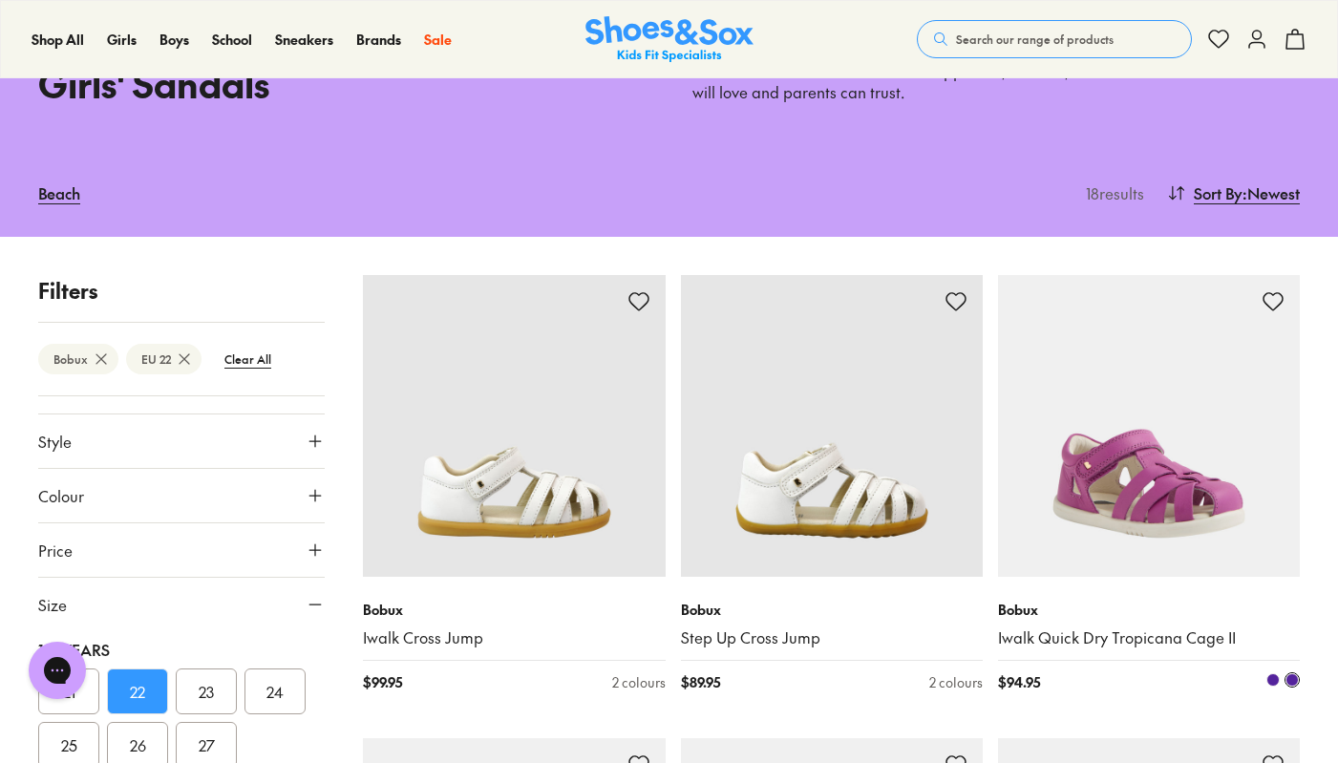
click at [1175, 456] on img at bounding box center [1149, 426] width 302 height 302
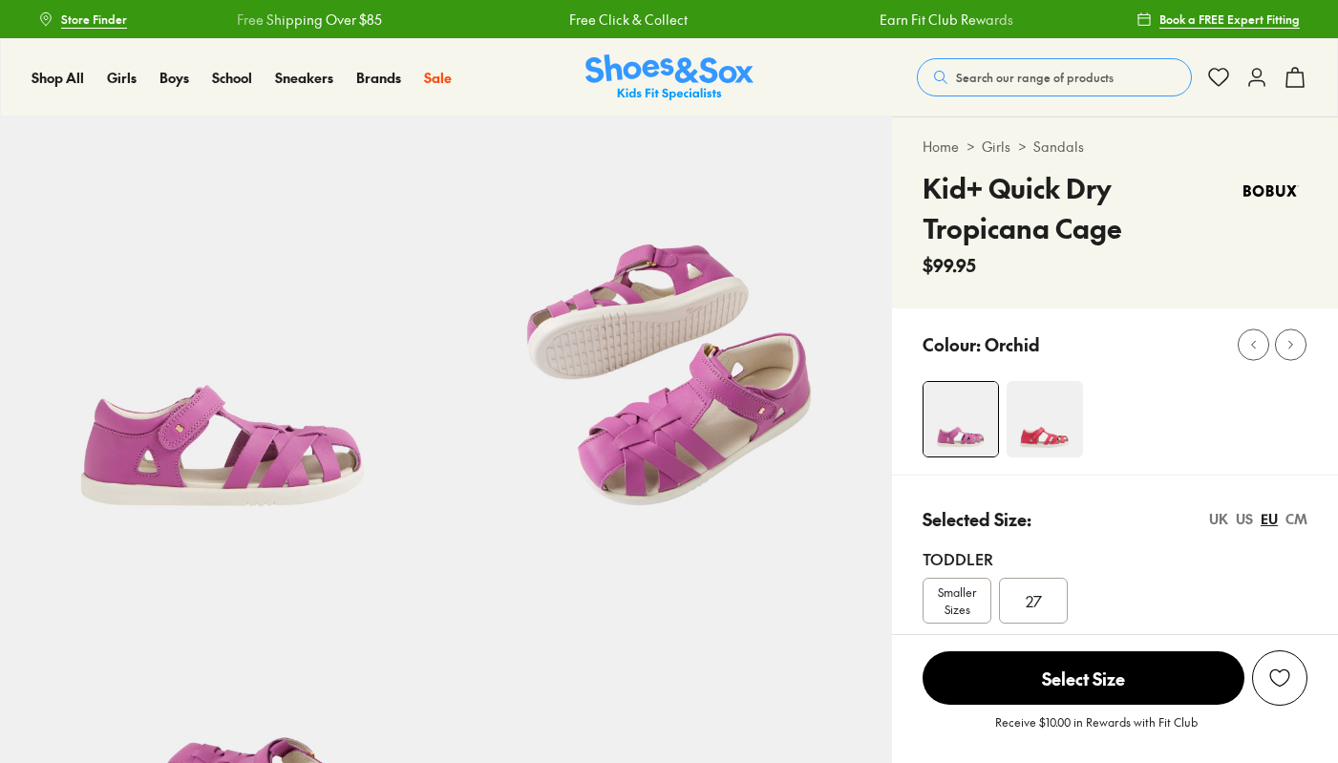
select select "*"
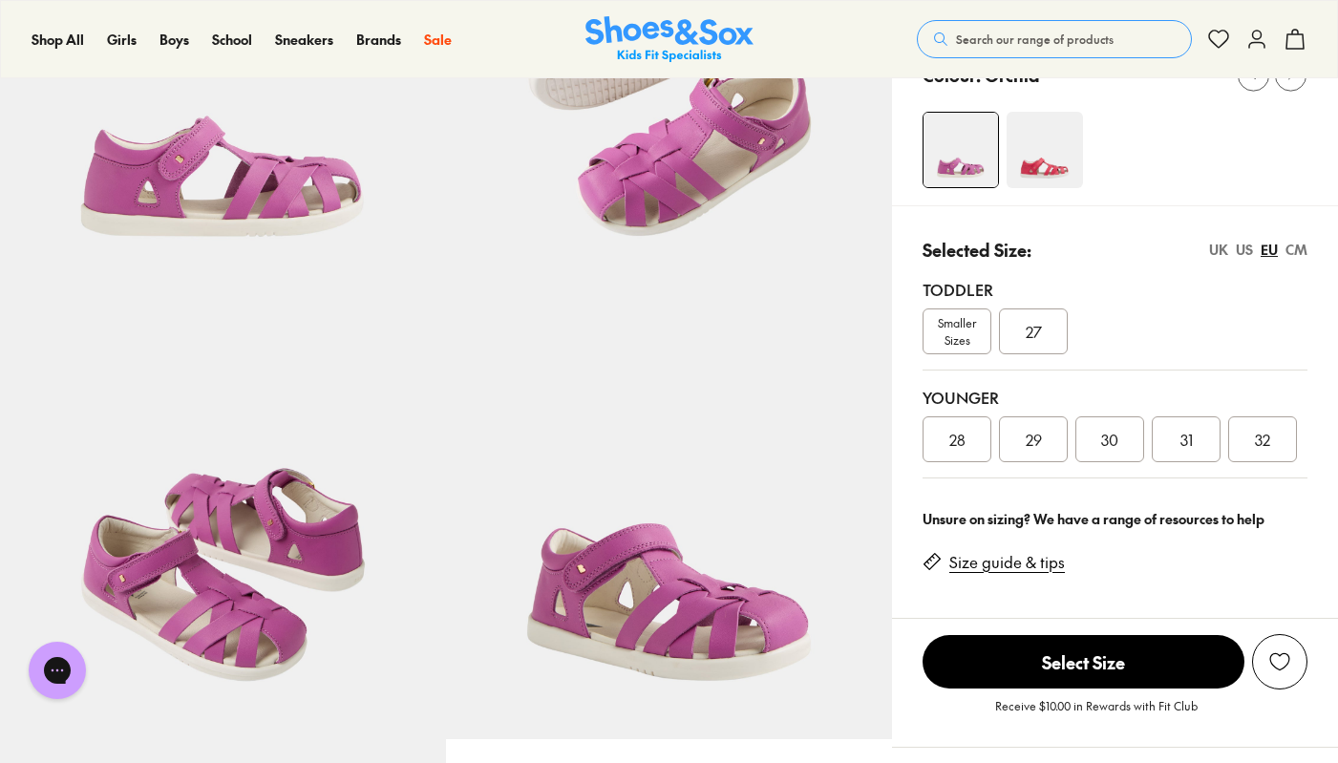
scroll to position [273, 0]
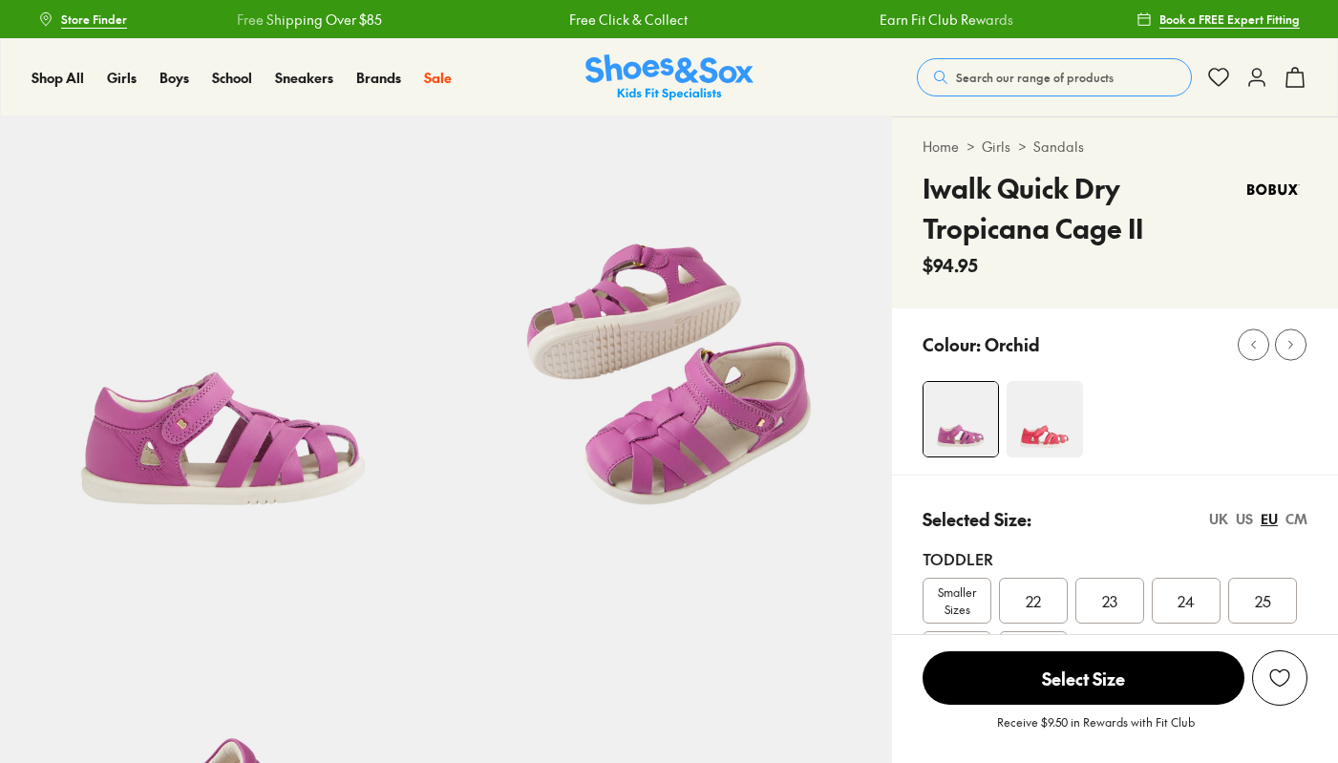
select select "*"
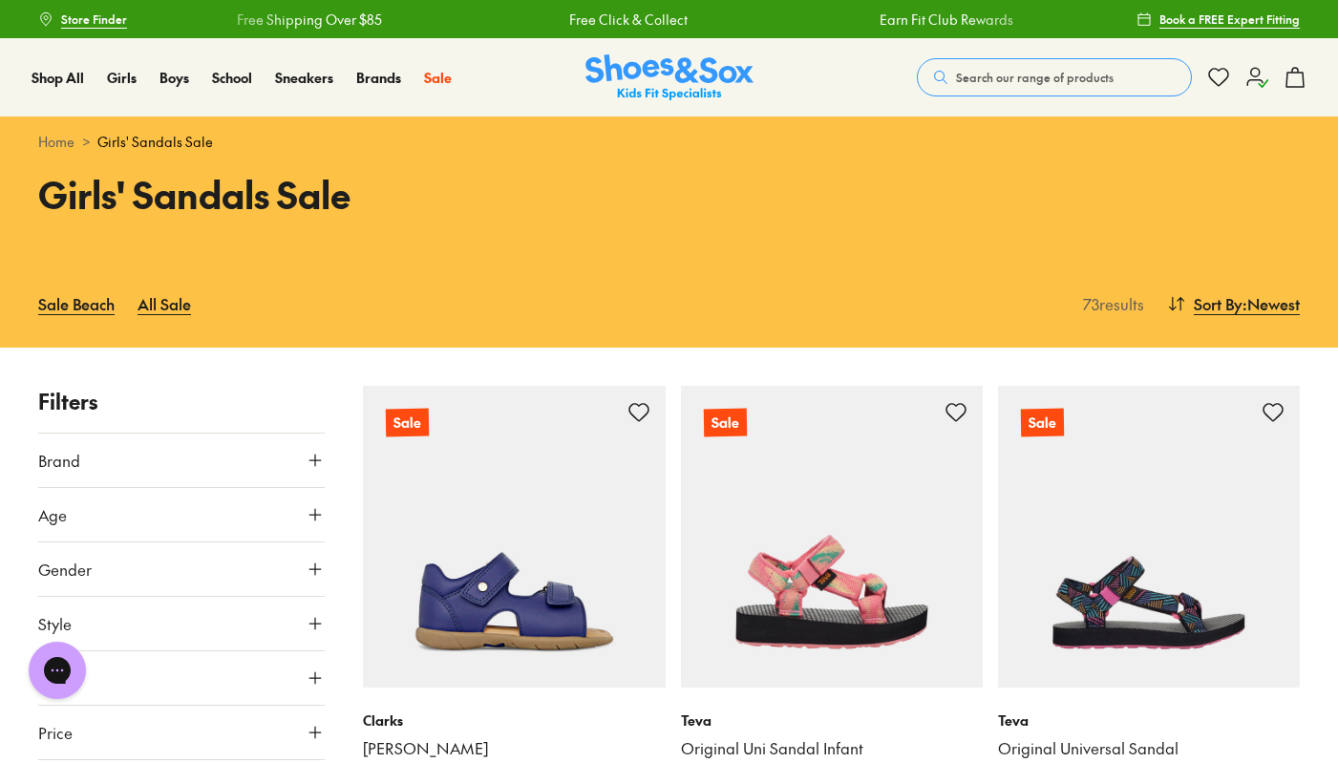
click at [1034, 85] on span "Search our range of products" at bounding box center [1035, 77] width 158 height 17
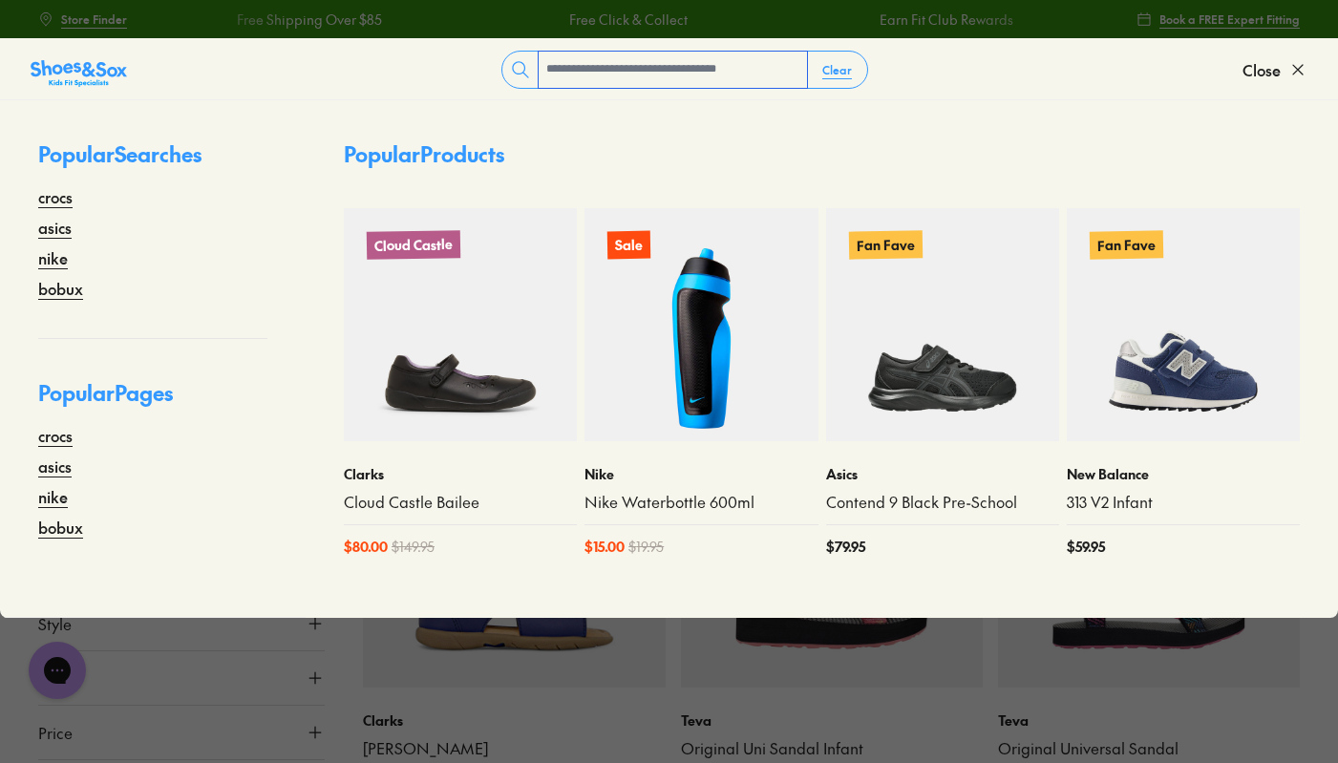
type input "*"
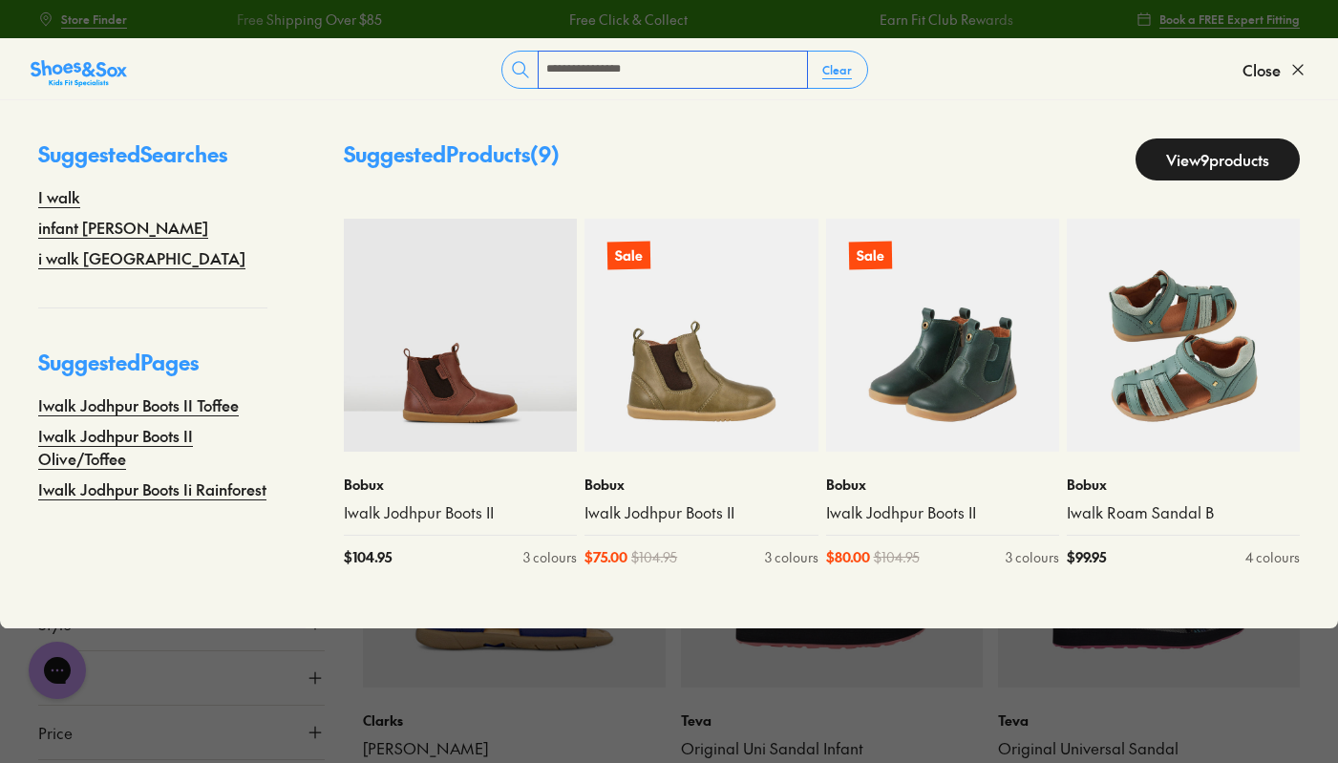
type input "**********"
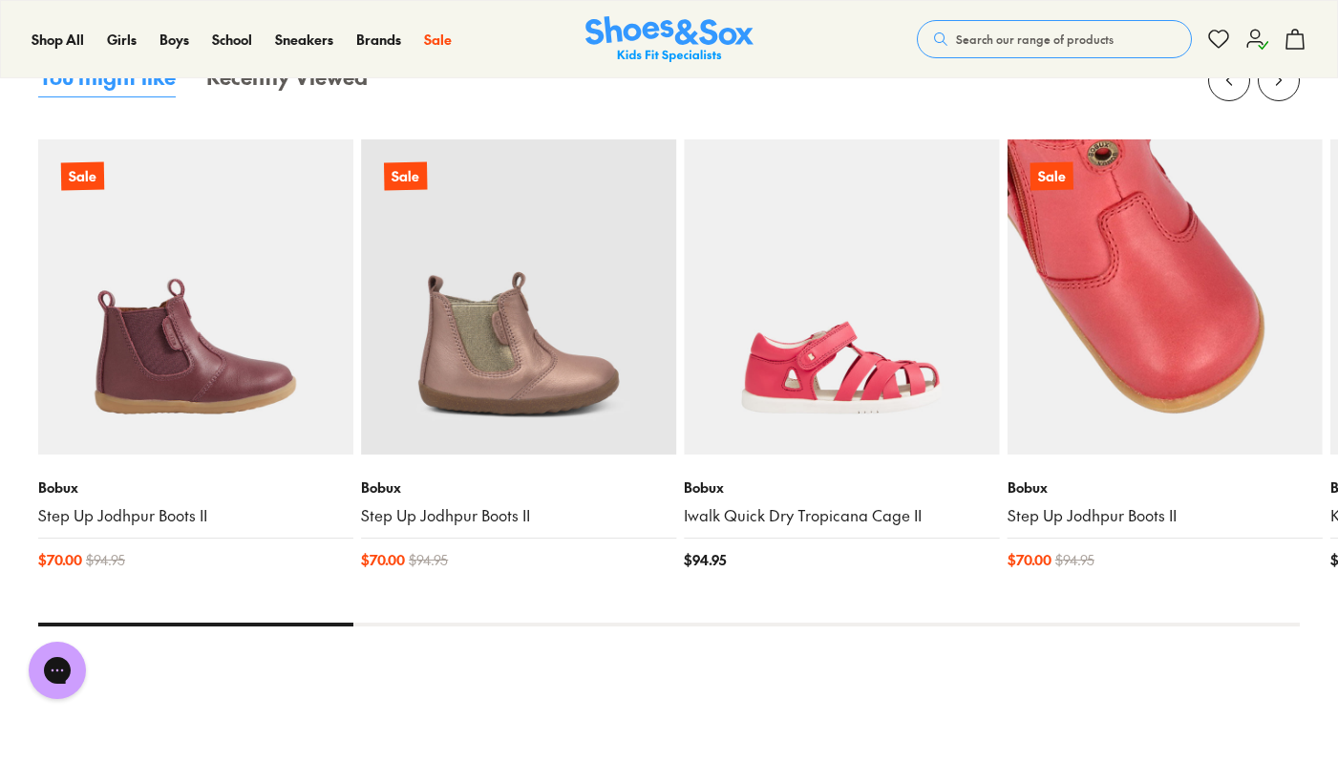
scroll to position [363, 0]
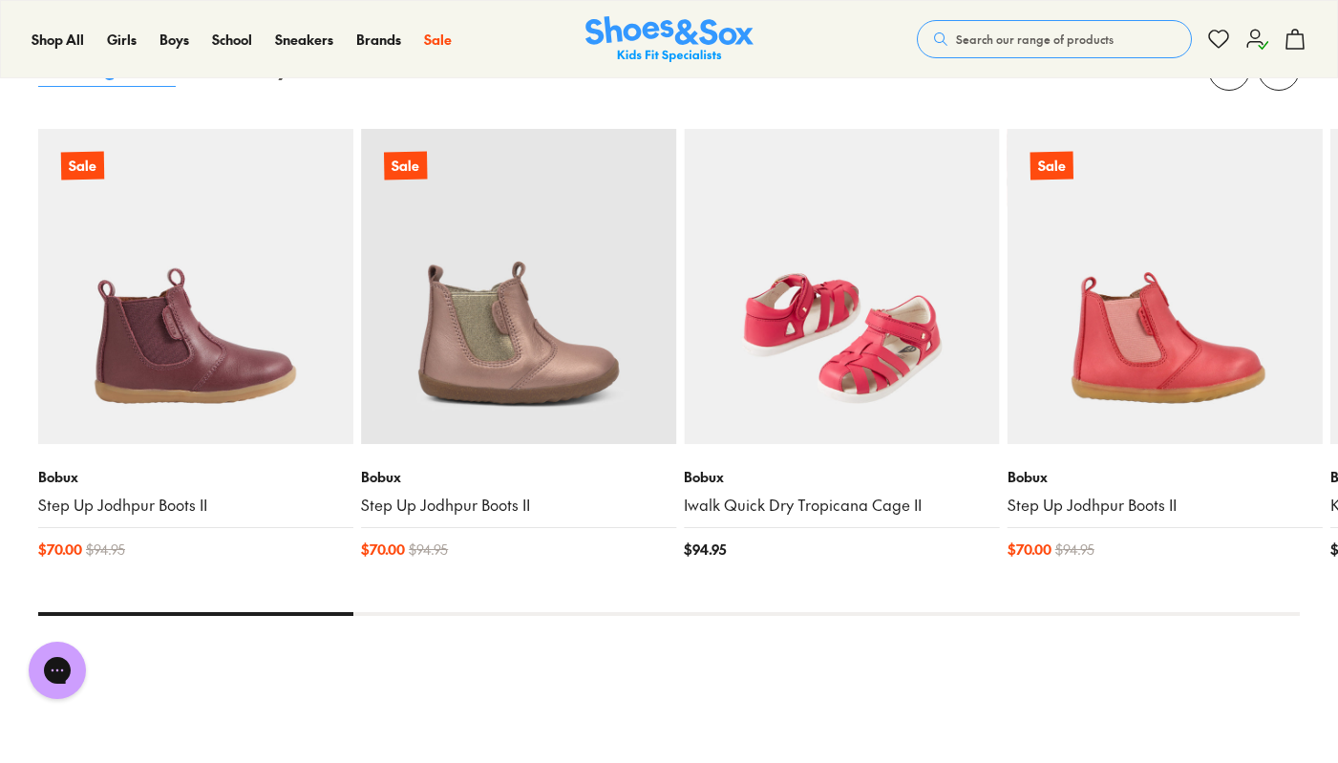
click at [876, 315] on img at bounding box center [841, 286] width 315 height 315
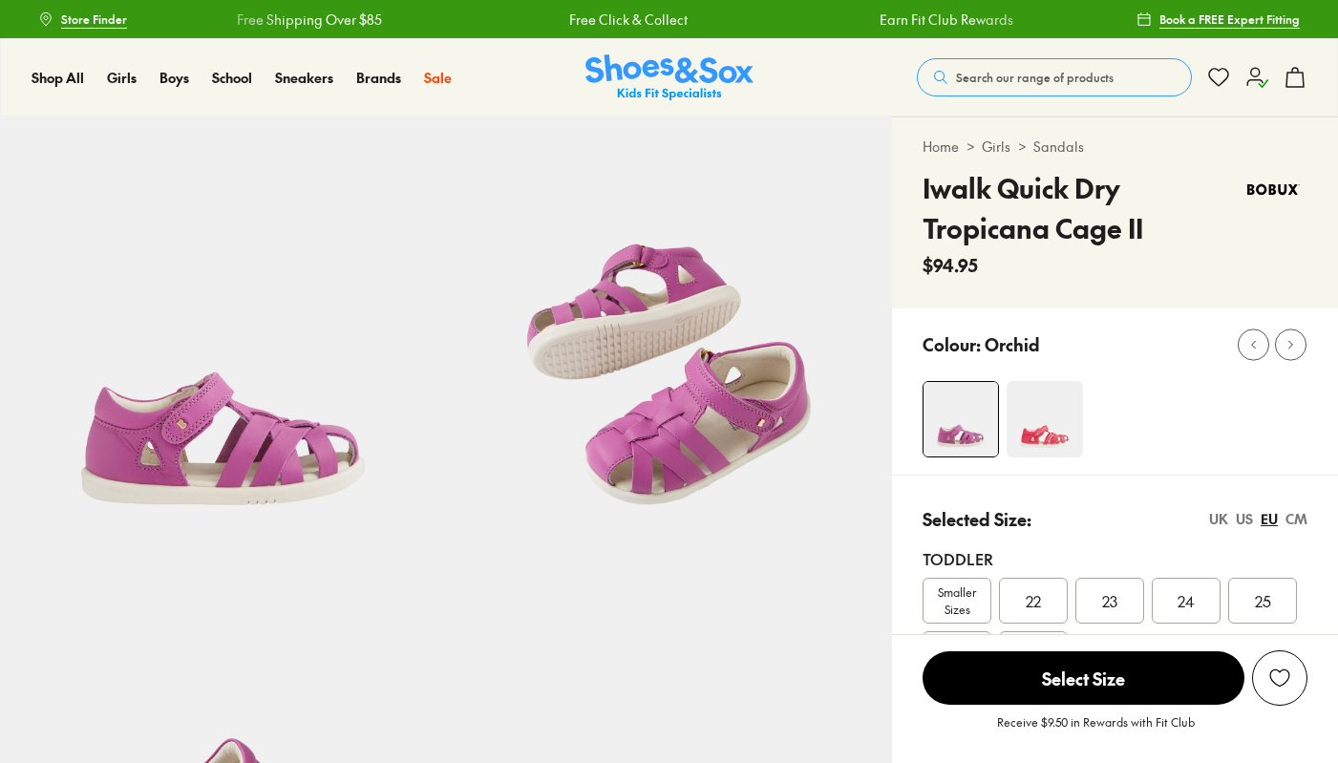
select select "*"
click at [1029, 603] on span "22" at bounding box center [1032, 600] width 15 height 23
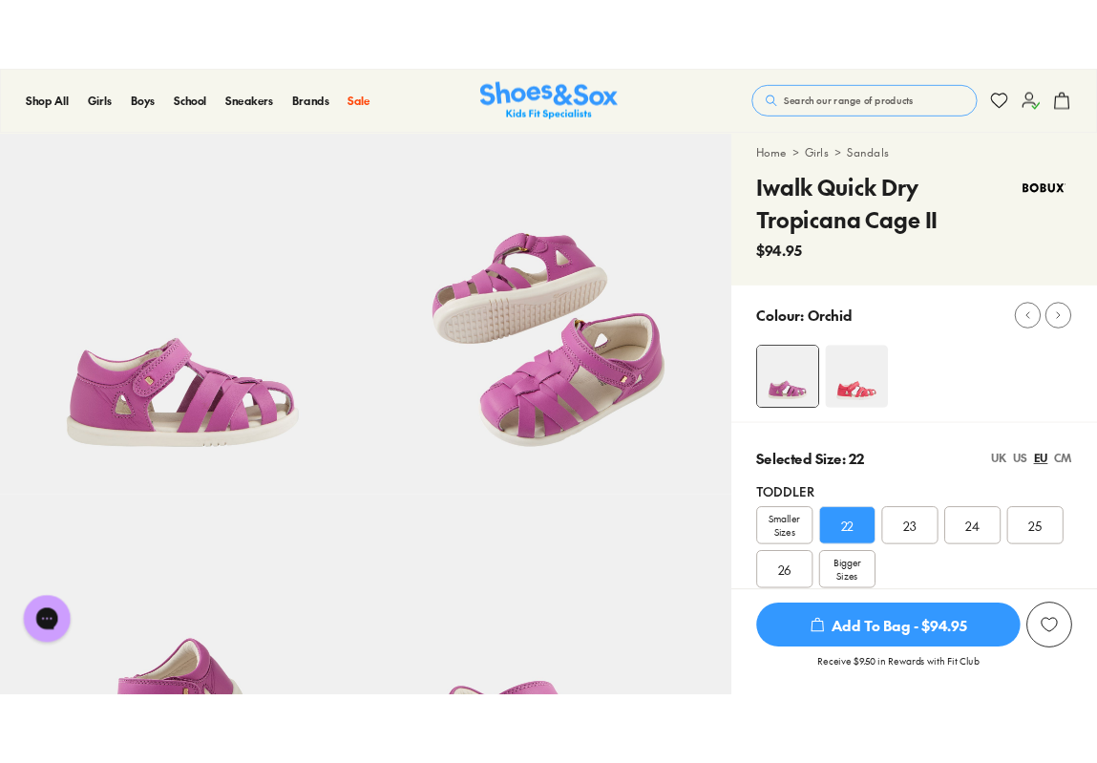
scroll to position [32, 0]
